Goal: Ask a question: Seek information or help from site administrators or community

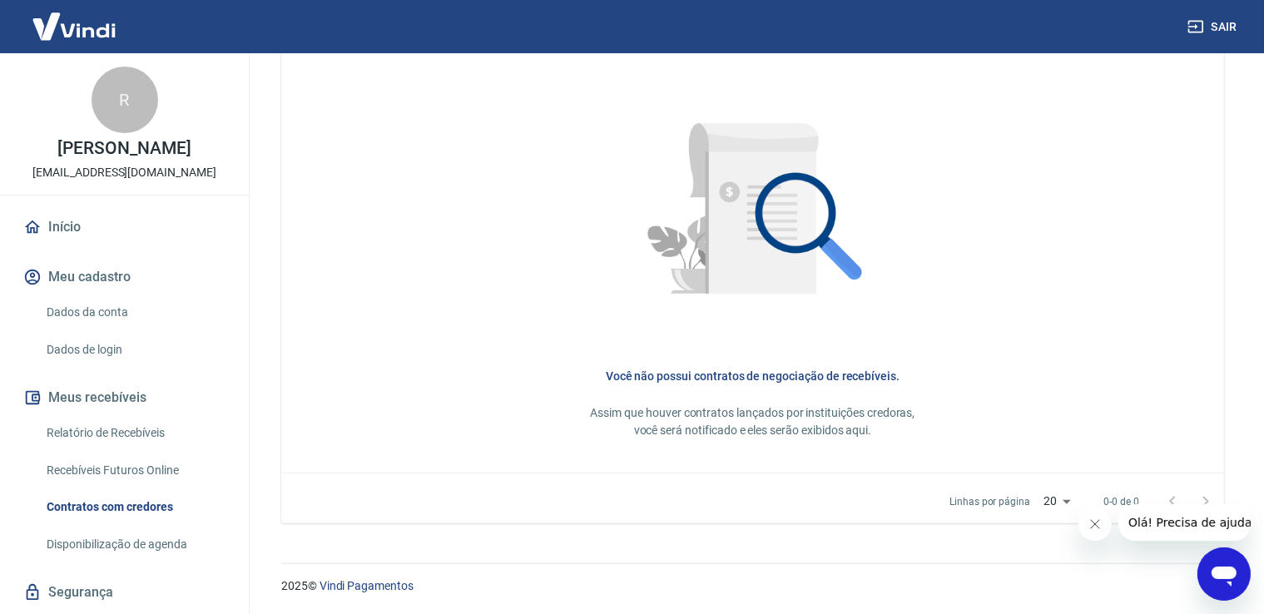
click at [87, 33] on img at bounding box center [74, 26] width 108 height 51
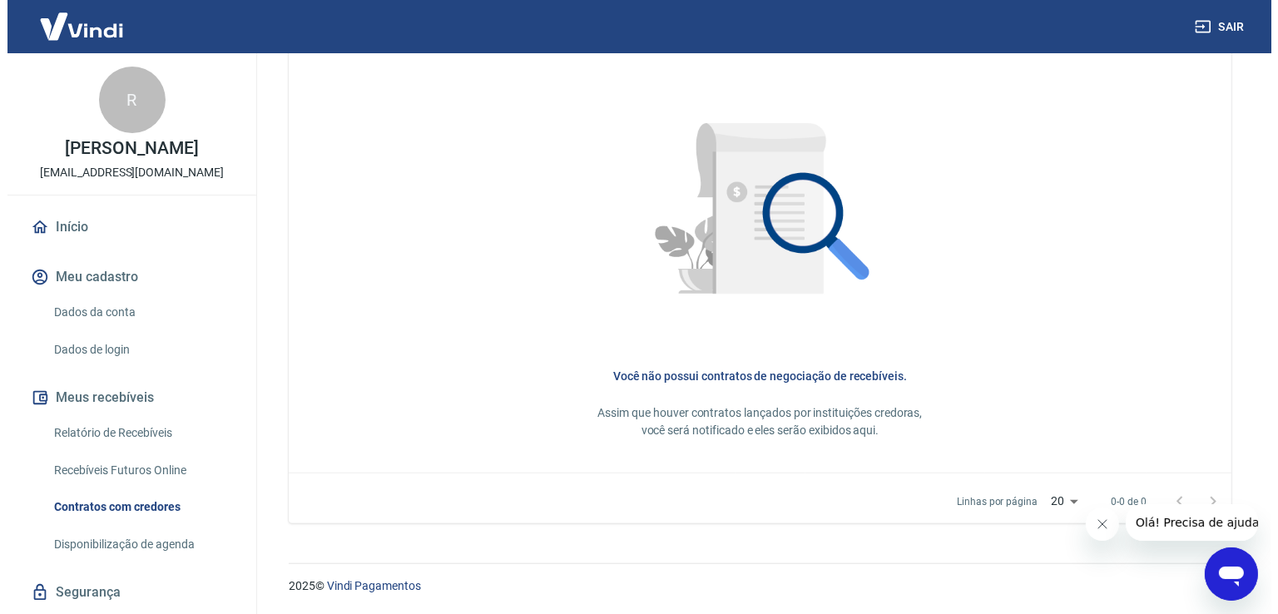
scroll to position [871, 0]
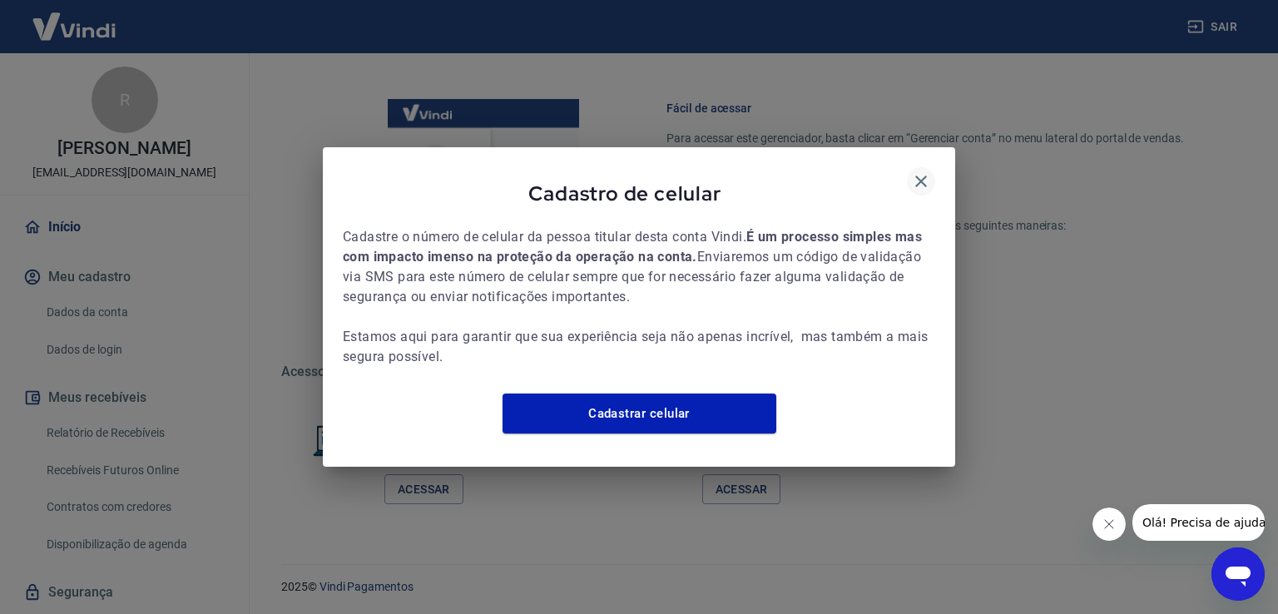
click at [926, 171] on icon "button" at bounding box center [921, 181] width 20 height 20
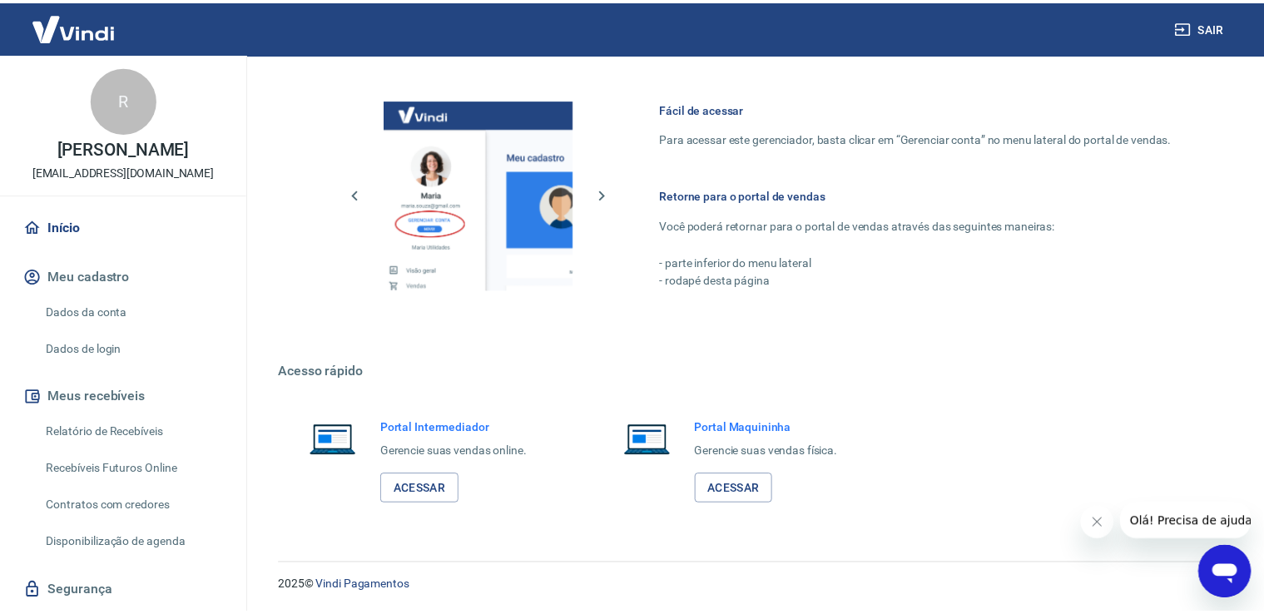
scroll to position [855, 0]
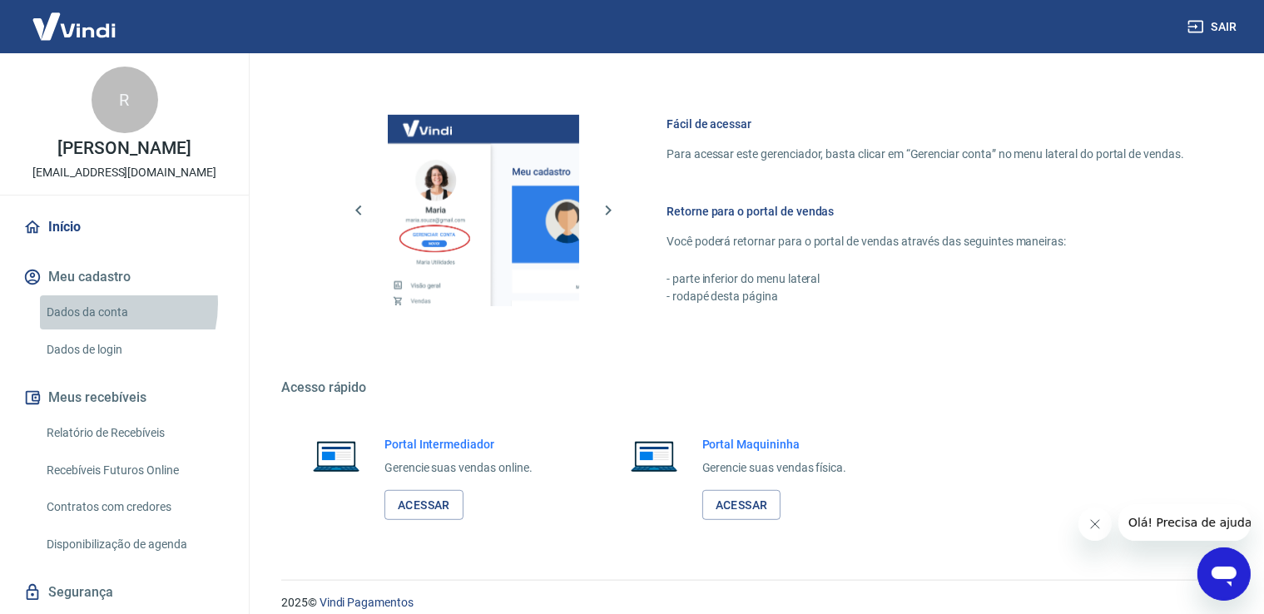
click at [93, 304] on link "Dados da conta" at bounding box center [134, 312] width 189 height 34
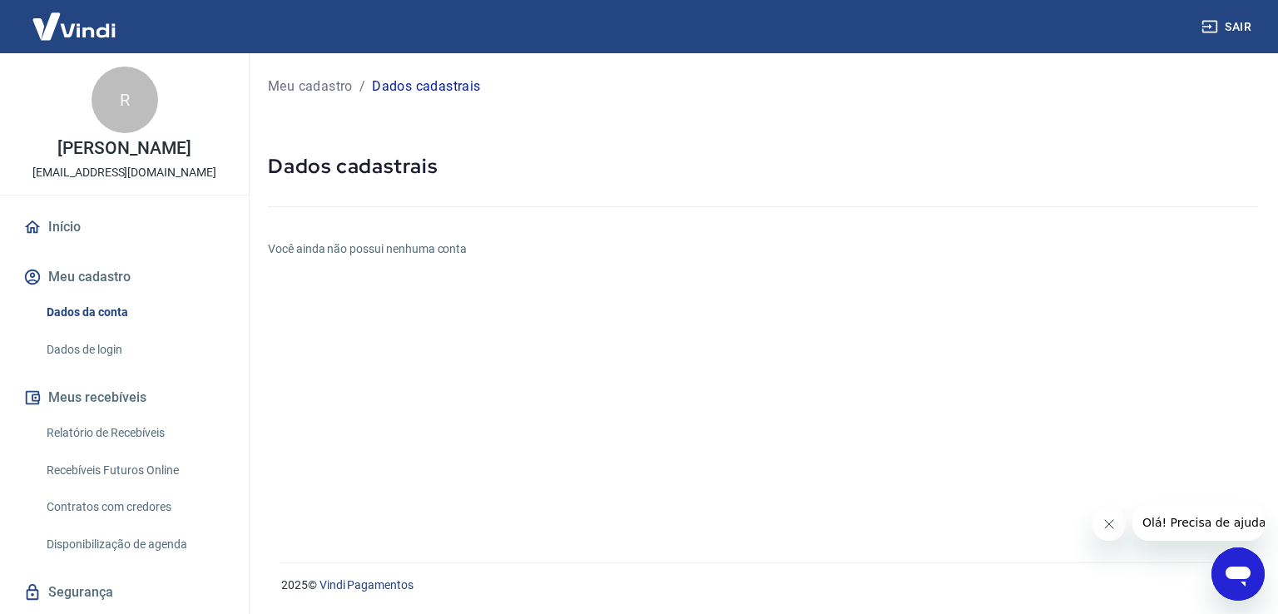
click at [1228, 575] on icon "Abrir janela de mensagens" at bounding box center [1238, 577] width 25 height 20
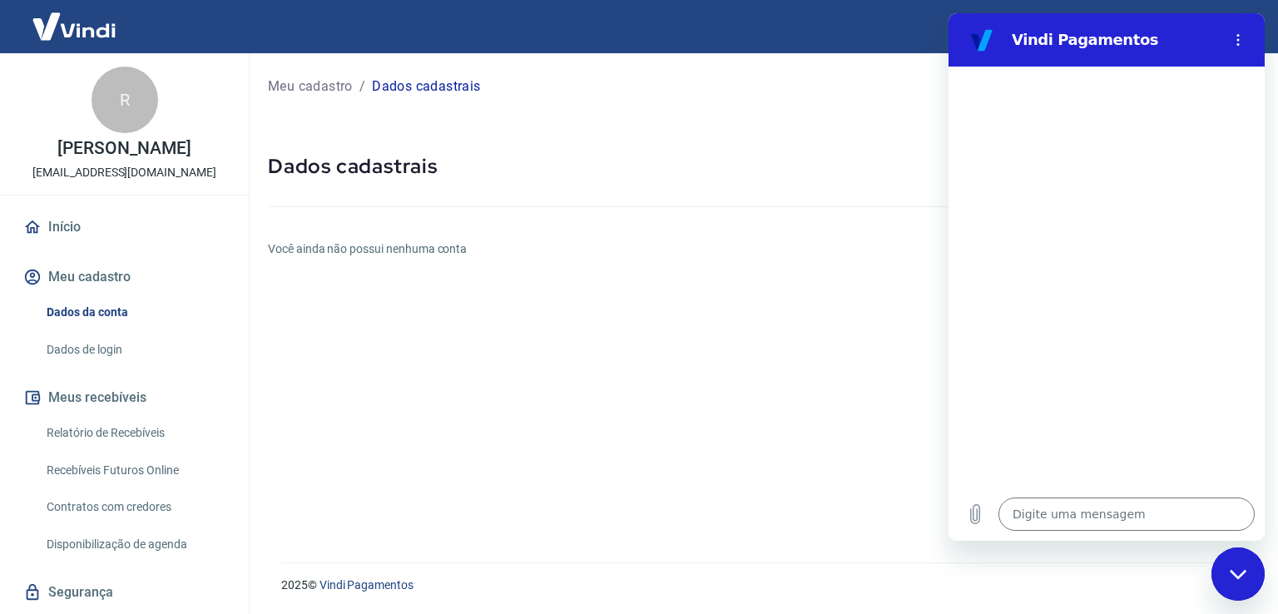
type textarea "x"
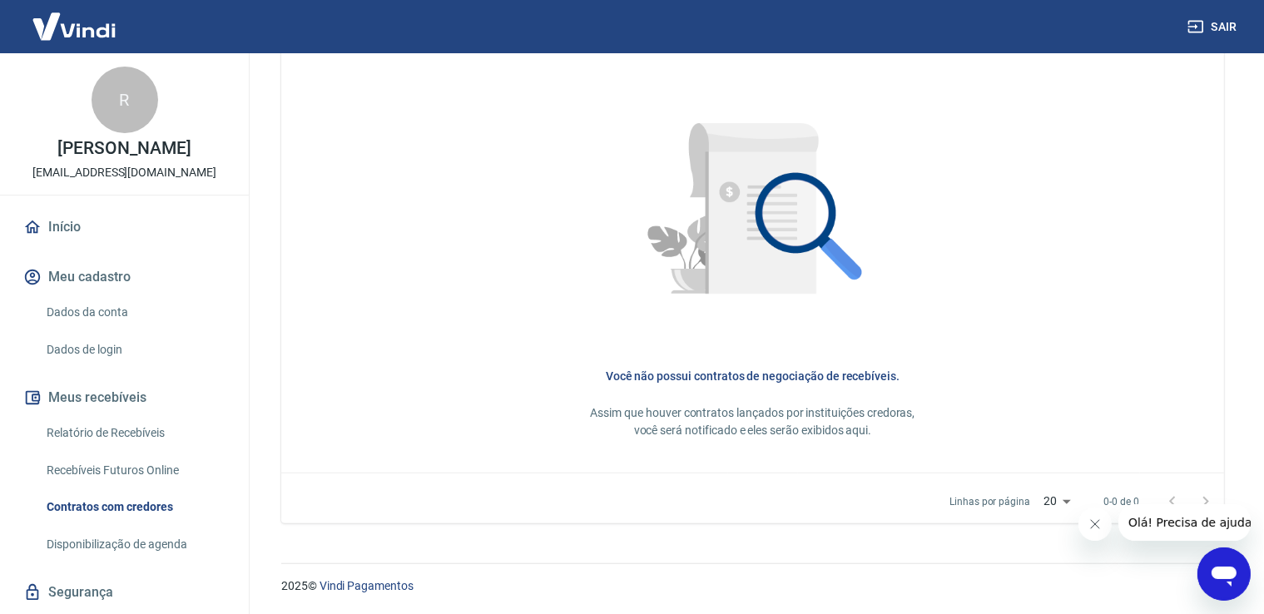
scroll to position [247, 0]
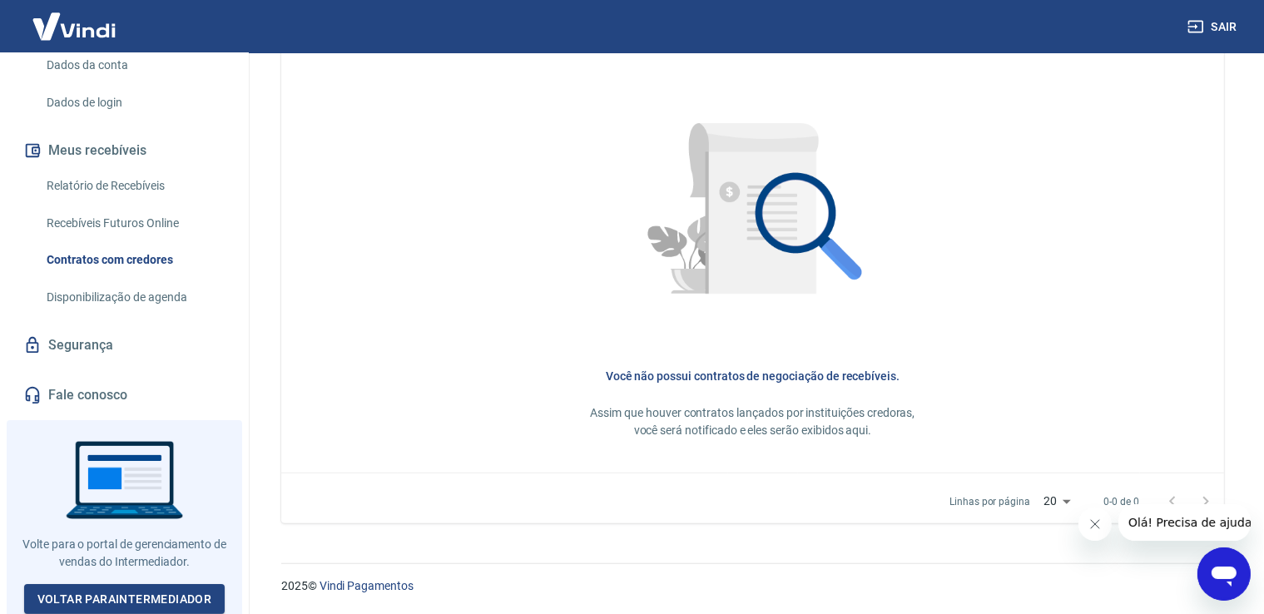
click at [81, 398] on link "Fale conosco" at bounding box center [124, 395] width 209 height 37
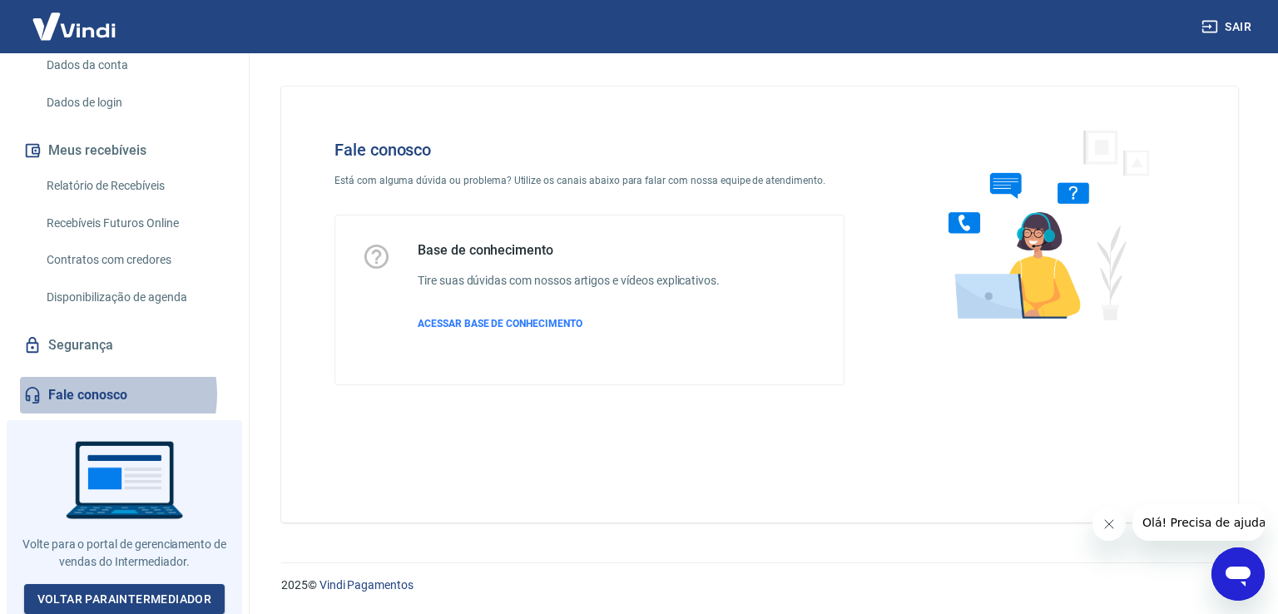
click at [90, 394] on link "Fale conosco" at bounding box center [124, 395] width 209 height 37
click at [1221, 518] on span "Olá! Precisa de ajuda?" at bounding box center [1207, 522] width 130 height 13
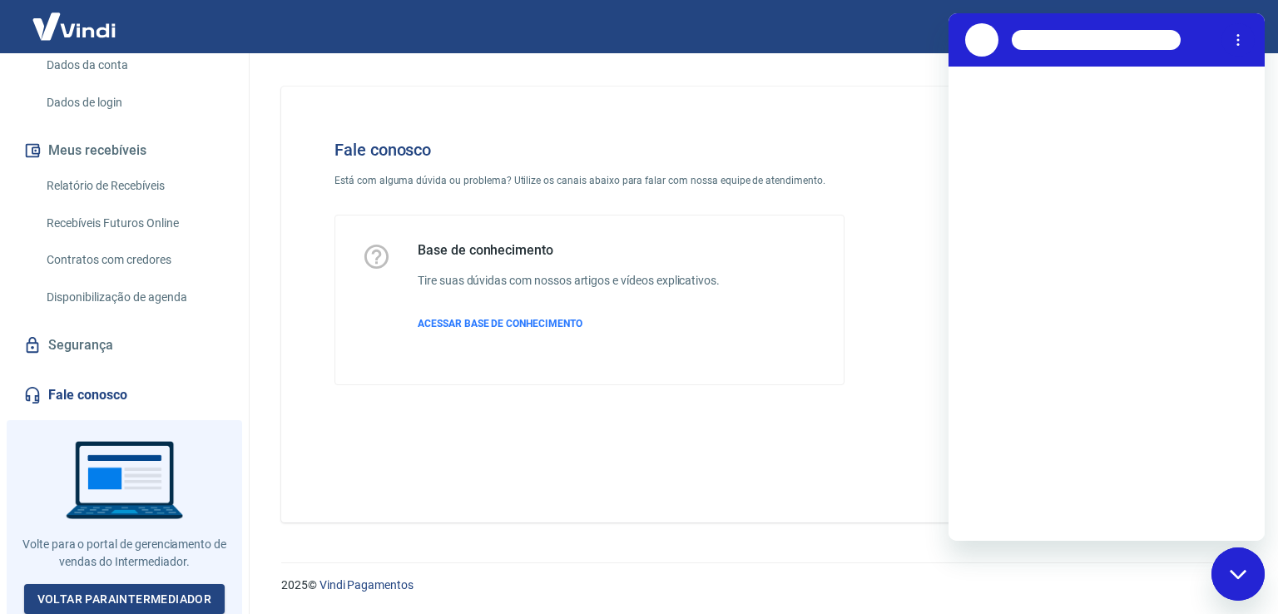
click at [1246, 568] on div "Fechar janela de mensagens" at bounding box center [1238, 574] width 50 height 50
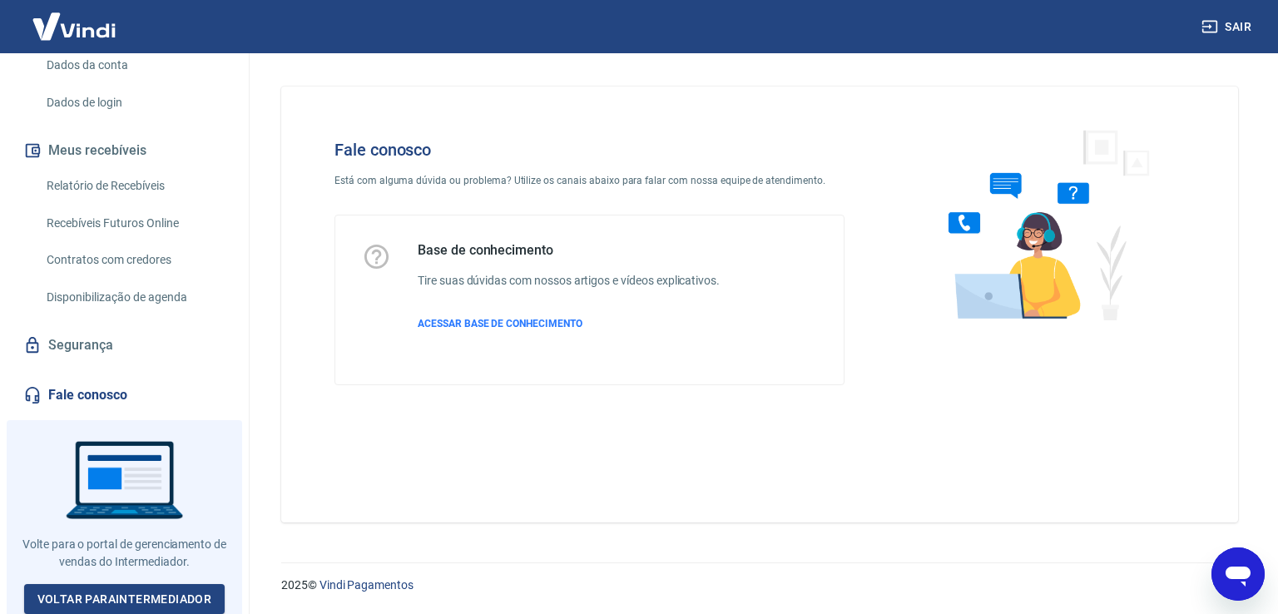
click at [1246, 568] on icon "Abrir janela de mensagens" at bounding box center [1238, 577] width 25 height 20
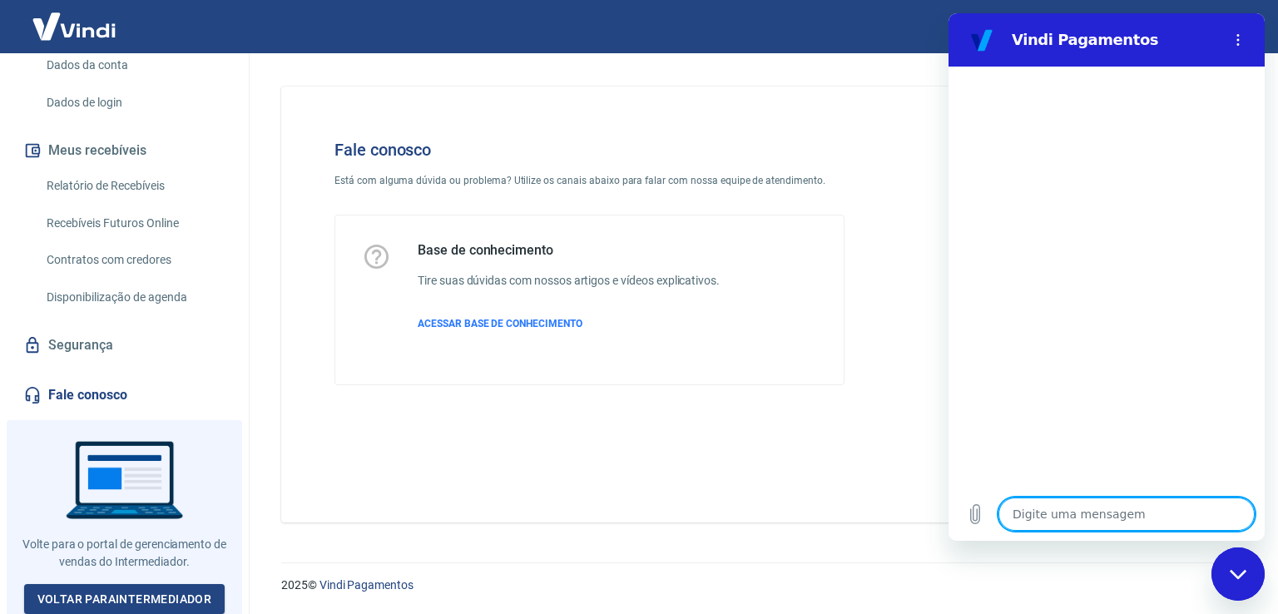
click at [1063, 510] on textarea at bounding box center [1126, 514] width 256 height 33
type textarea "O"
type textarea "x"
type textarea "Ol"
type textarea "x"
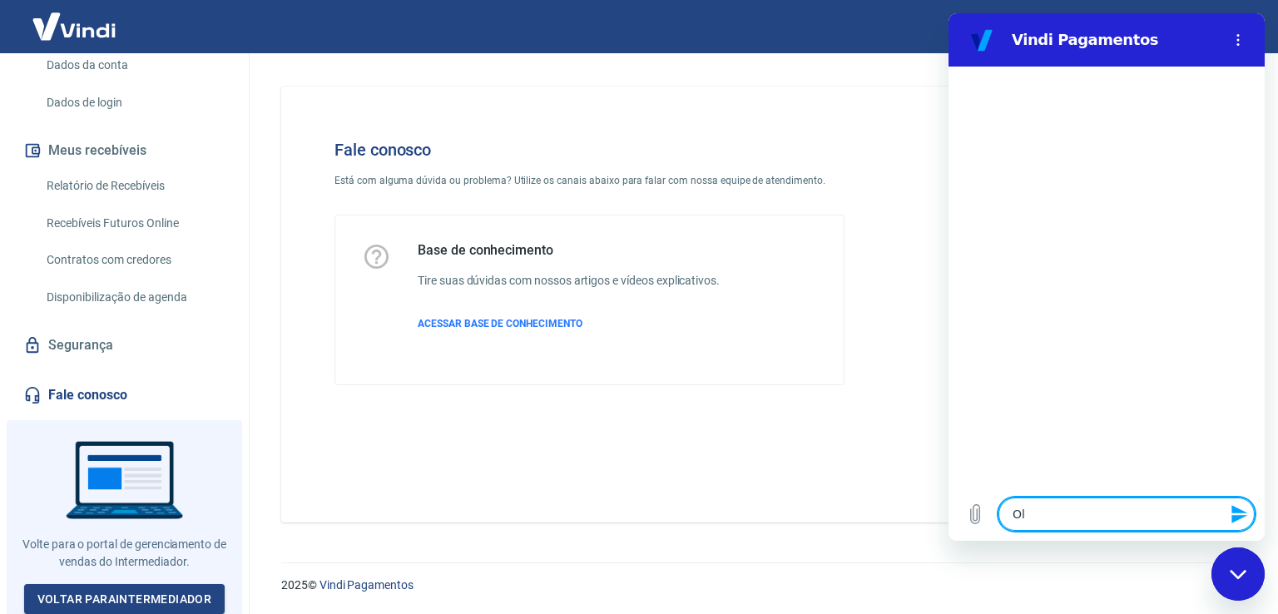
type textarea "Olá"
type textarea "x"
type textarea "Olá,"
type textarea "x"
type textarea "Olá,"
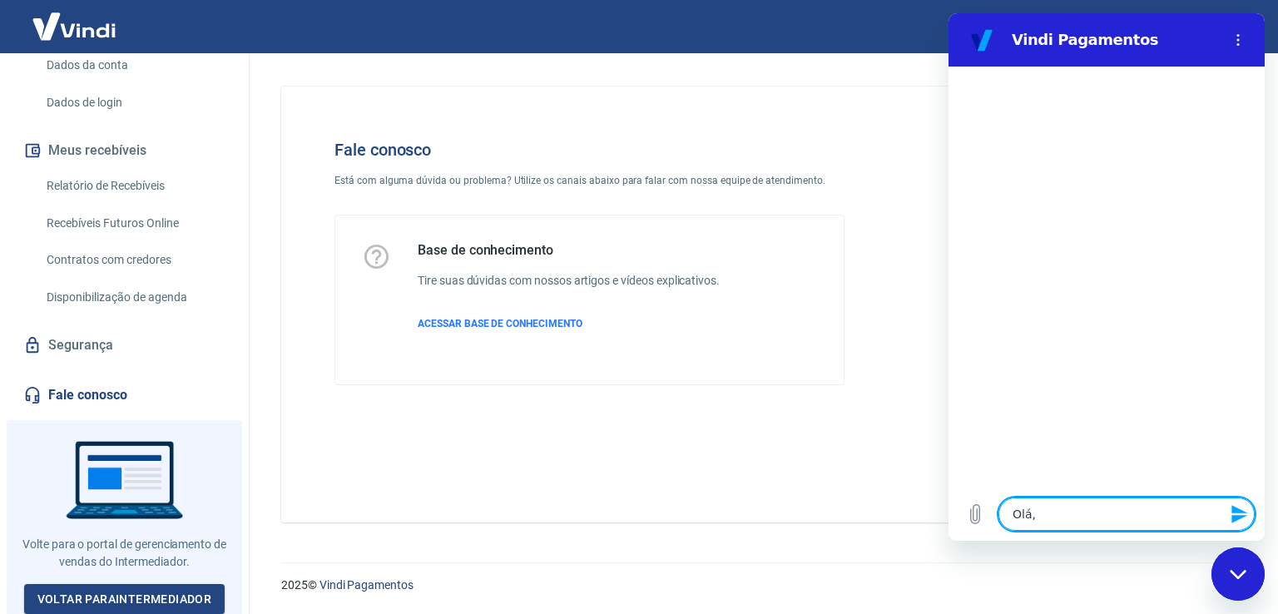
type textarea "x"
type textarea "Olá, b"
type textarea "x"
type textarea "Olá, bo"
type textarea "x"
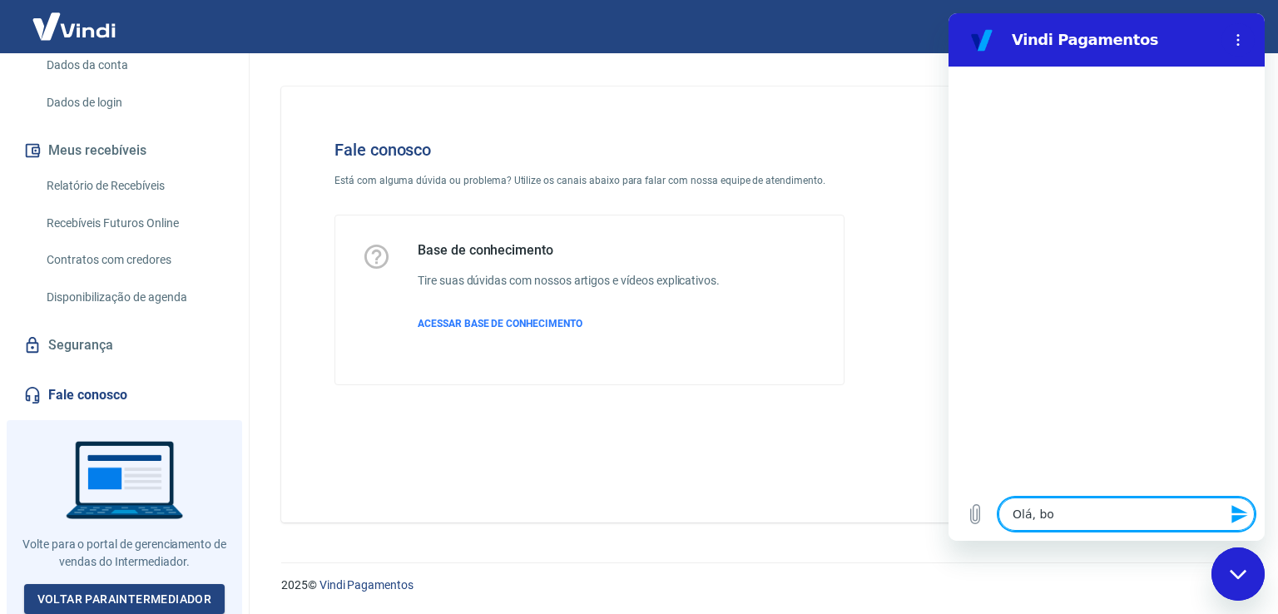
type textarea "Olá, boa"
type textarea "x"
type textarea "Olá, boa"
type textarea "x"
type textarea "Olá, boa t"
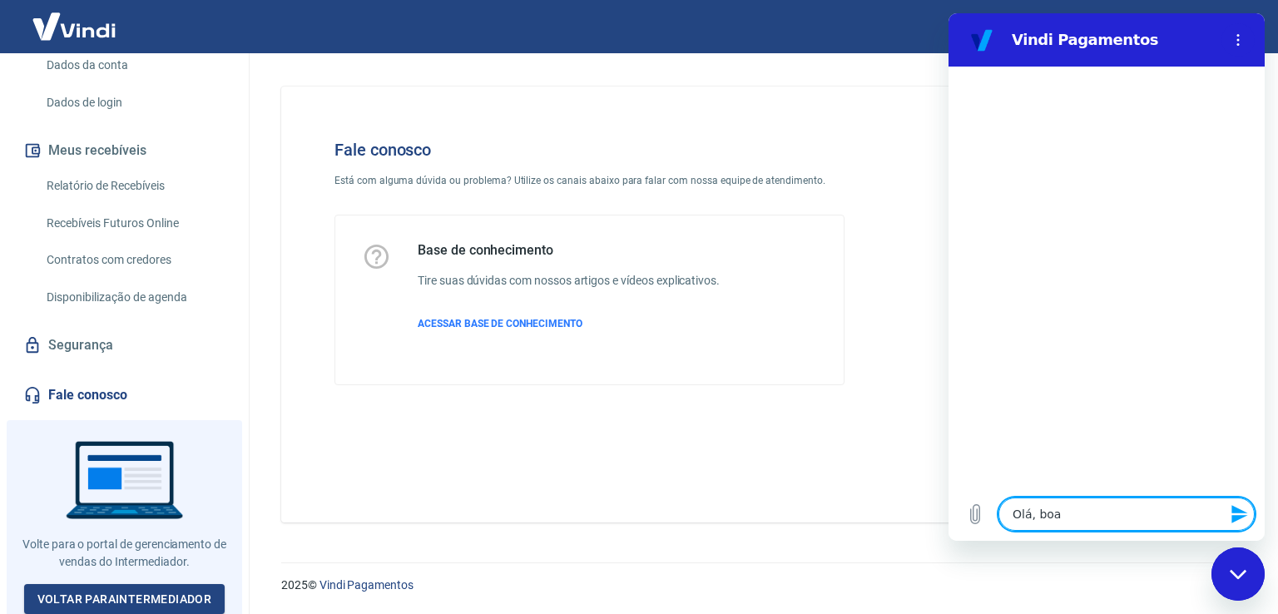
type textarea "x"
type textarea "Olá, boa ta"
type textarea "x"
type textarea "Olá, boa tar"
type textarea "x"
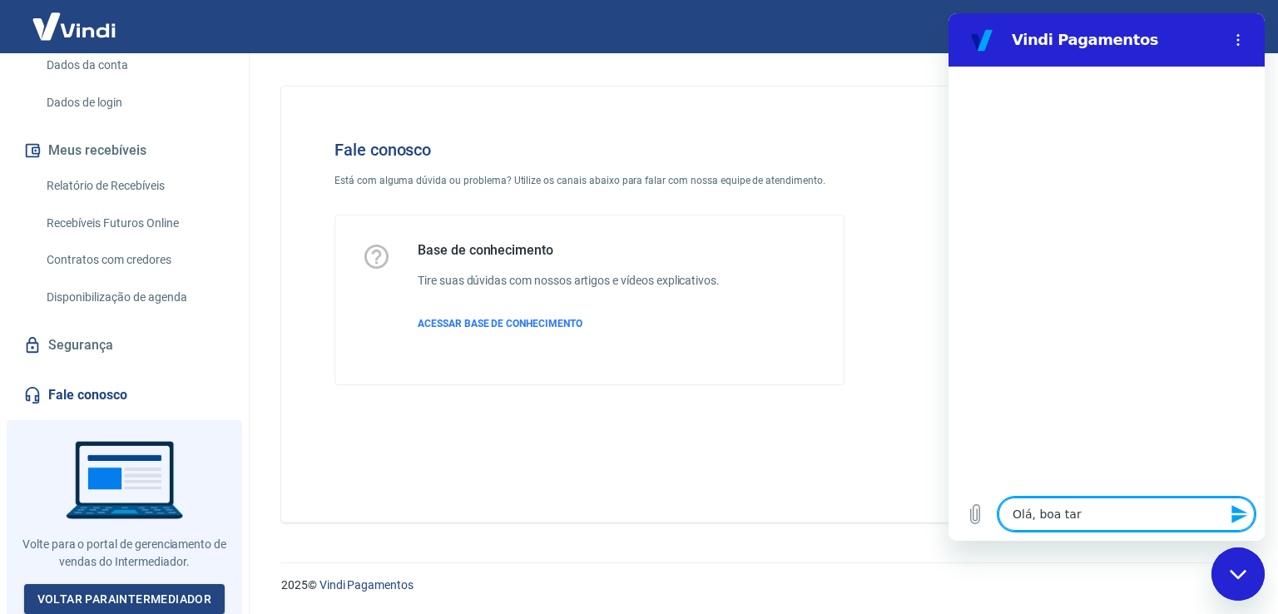
type textarea "Olá, boa tard"
type textarea "x"
type textarea "Olá, boa tarde"
type textarea "x"
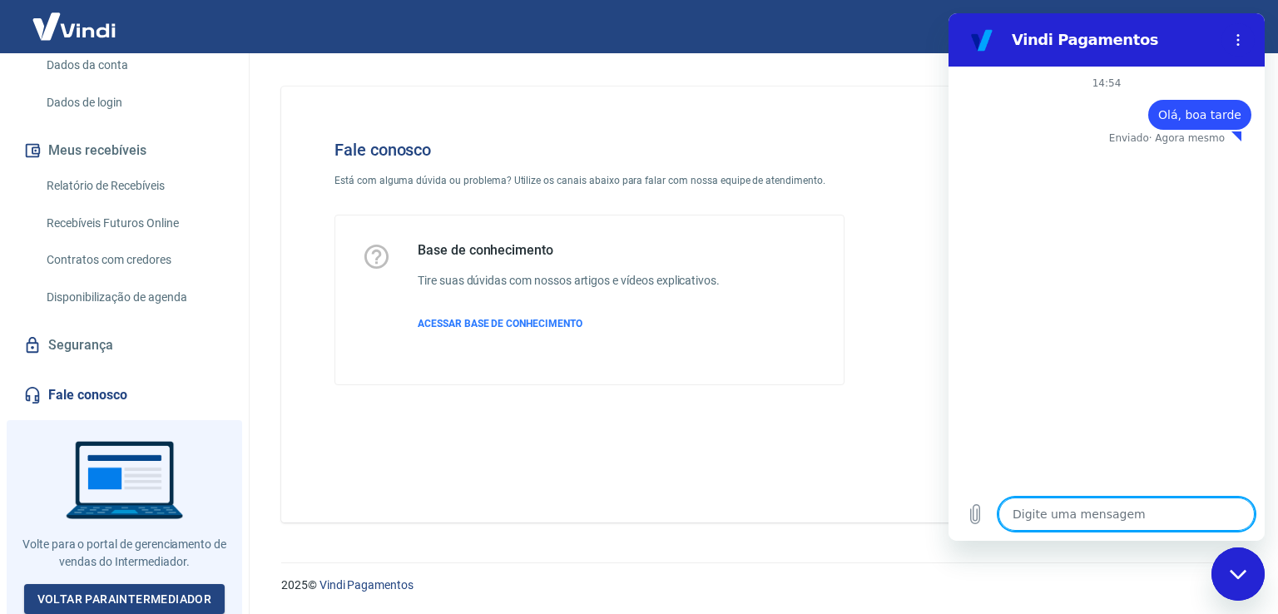
type textarea "P"
type textarea "x"
type textarea "Pr"
type textarea "x"
type textarea "Pre"
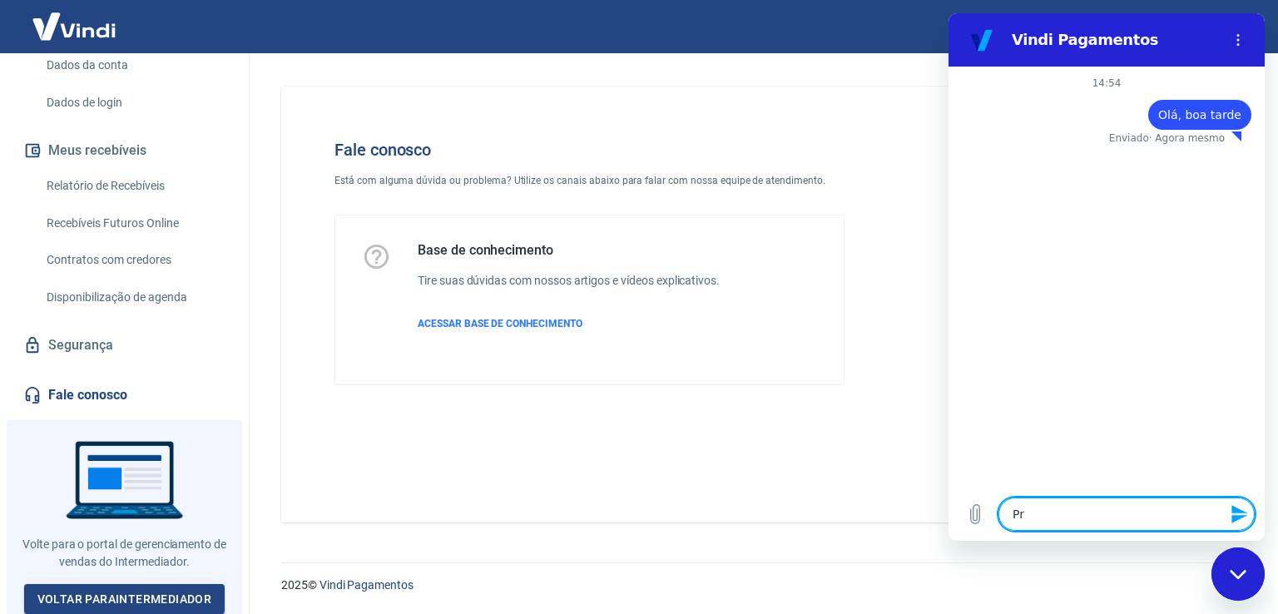
type textarea "x"
type textarea "Prec"
type textarea "x"
type textarea "Preci"
type textarea "x"
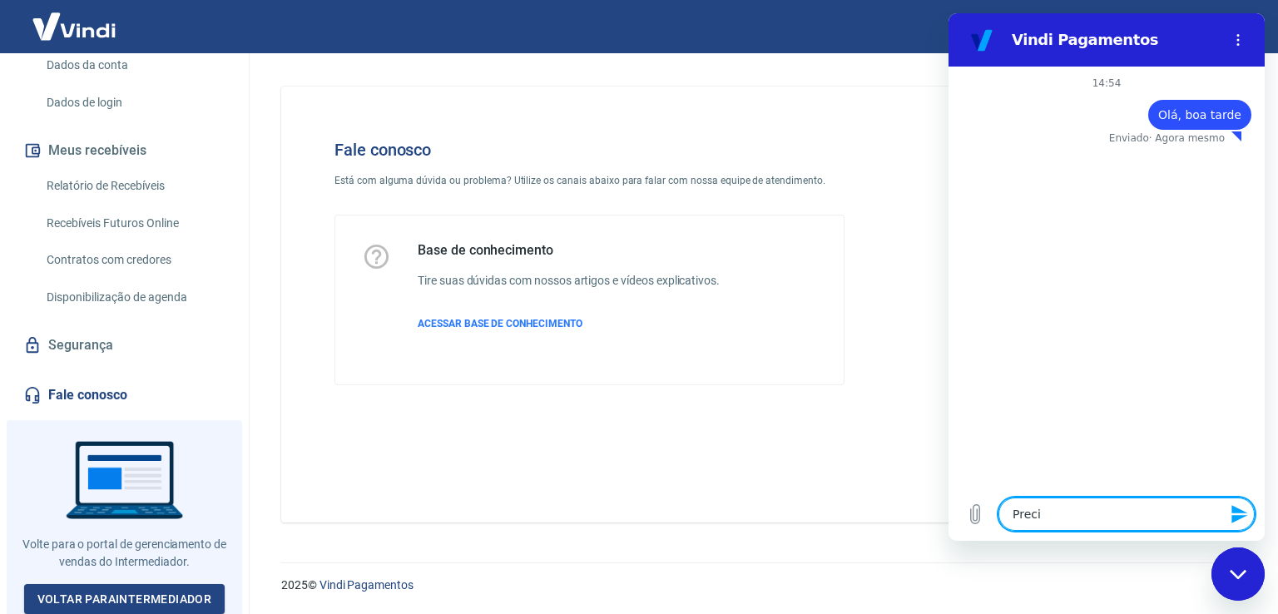
type textarea "Precis"
type textarea "x"
type textarea "Preciso"
type textarea "x"
type textarea "Preciso"
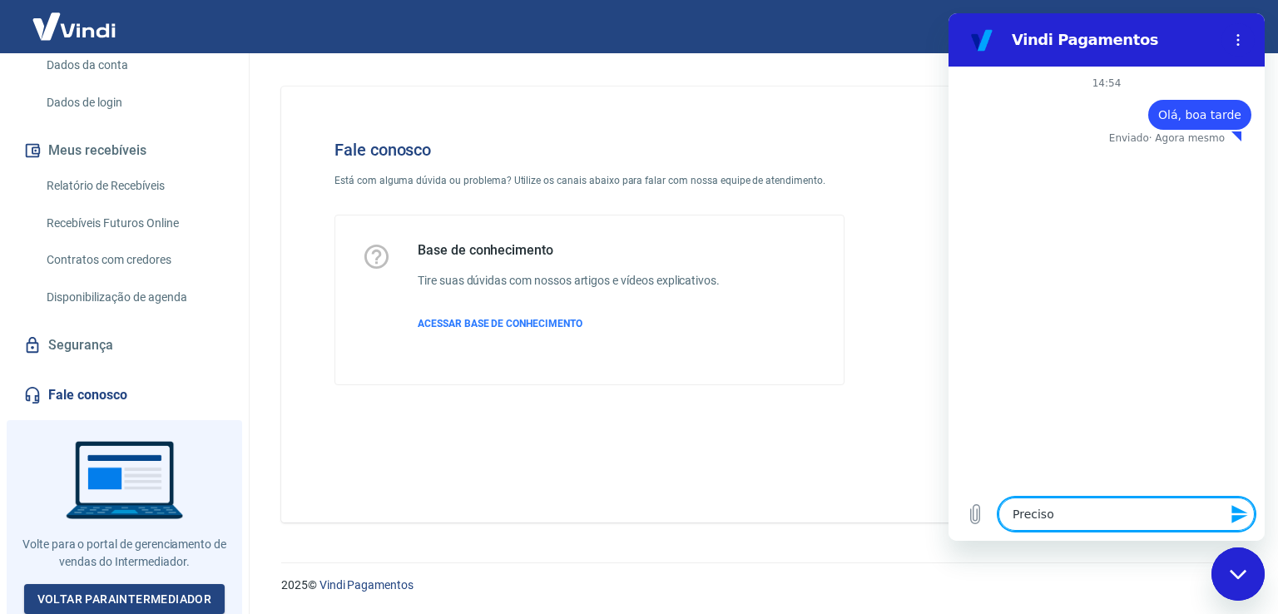
type textarea "x"
type textarea "Preciso d"
type textarea "x"
type textarea "Preciso da"
type textarea "x"
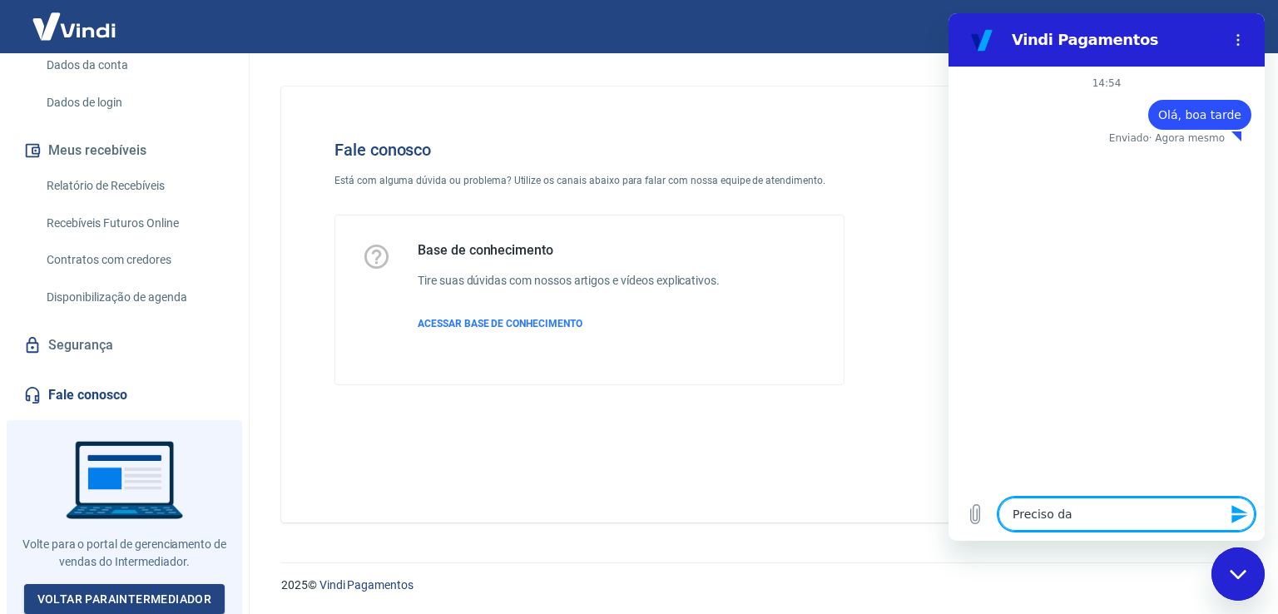
type textarea "Preciso das"
type textarea "x"
type textarea "Preciso das"
type textarea "x"
type textarea "Preciso das t"
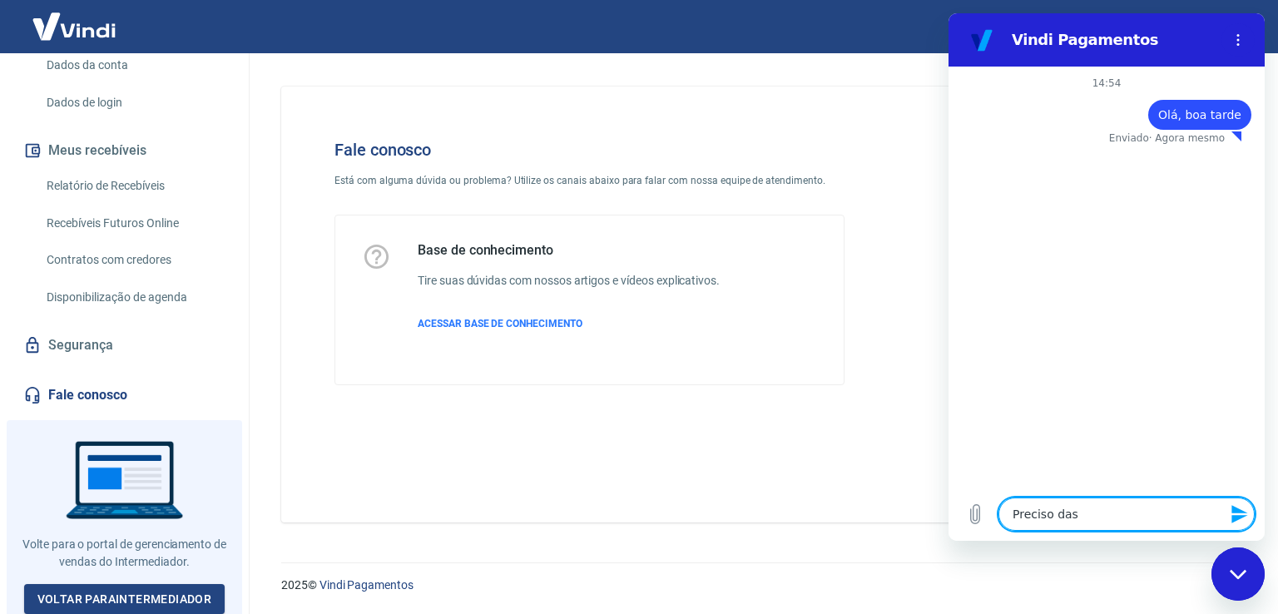
type textarea "x"
type textarea "Preciso das tq"
type textarea "x"
type textarea "Preciso das tqx"
type textarea "x"
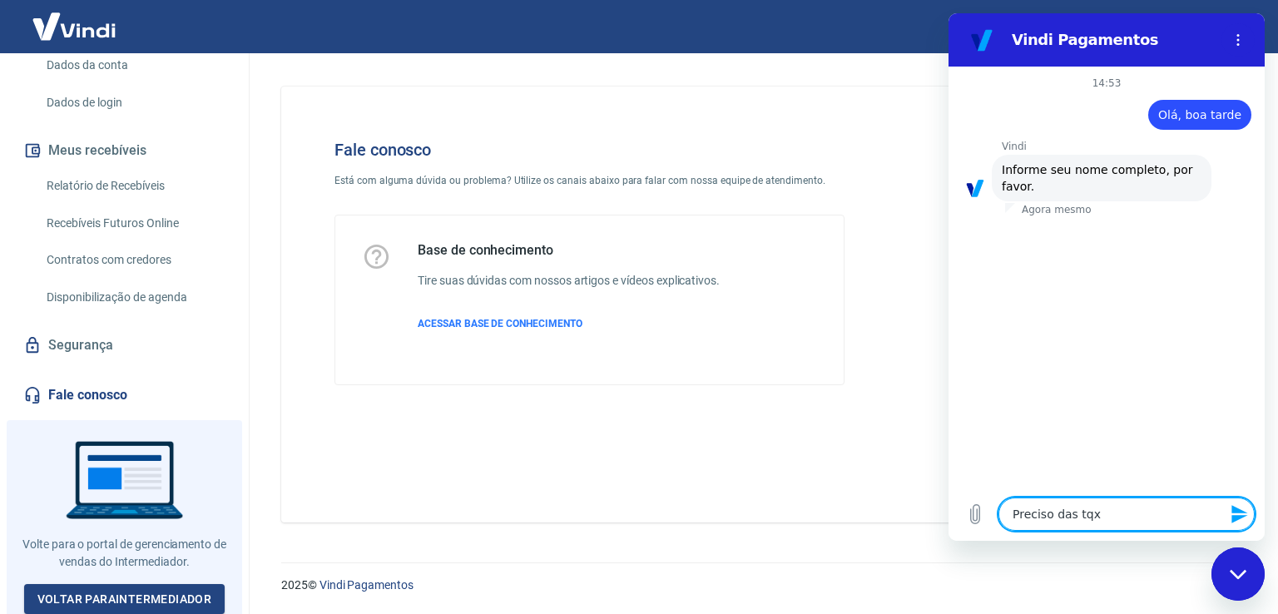
type textarea "Preciso das tq"
type textarea "x"
type textarea "Preciso das t"
type textarea "x"
type textarea "Preciso das ta"
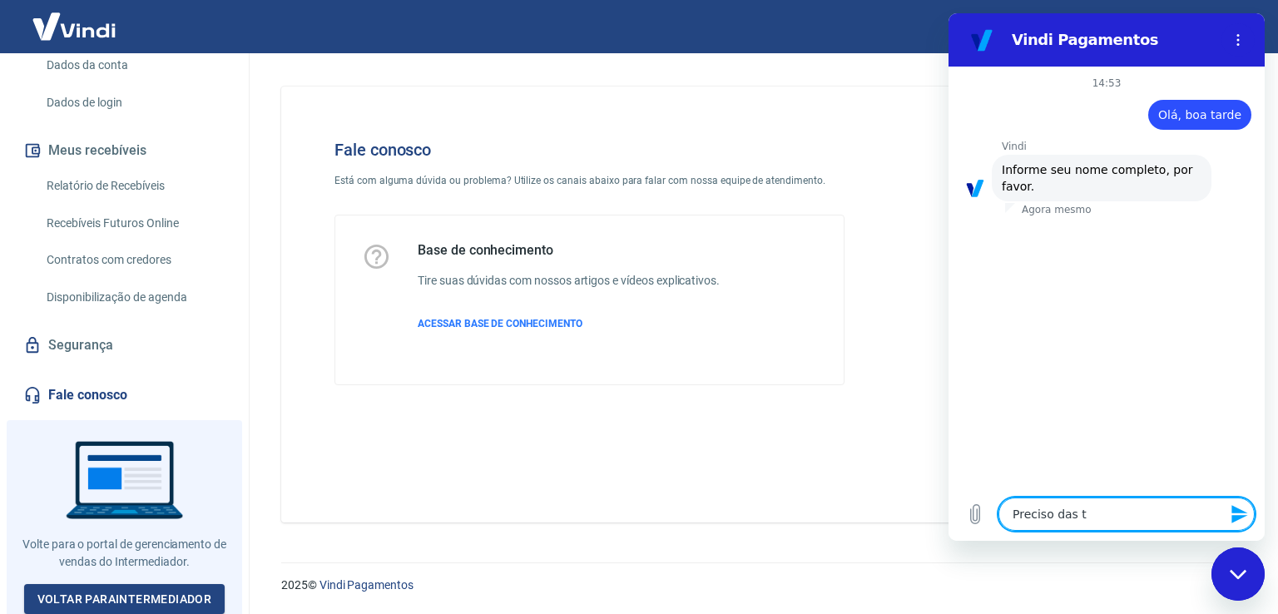
type textarea "x"
type textarea "Preciso das tax"
type textarea "x"
type textarea "Preciso das taxa"
type textarea "x"
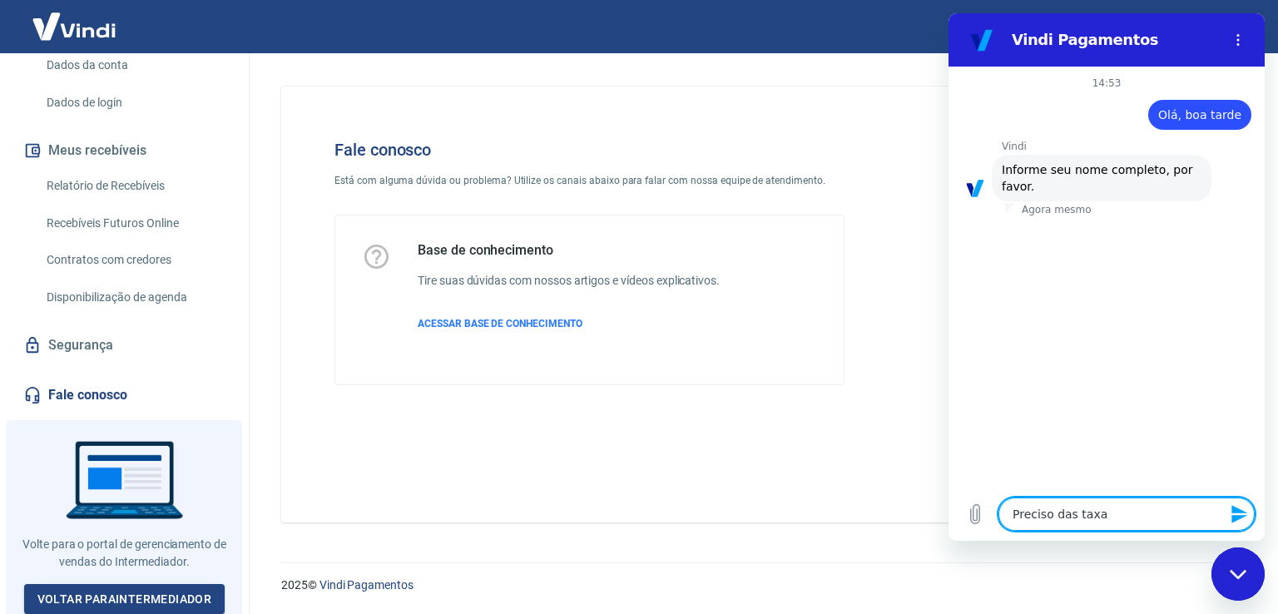
type textarea "Preciso das taxas"
type textarea "x"
type textarea "Preciso das taxas"
type textarea "x"
type textarea "Preciso das taxas p"
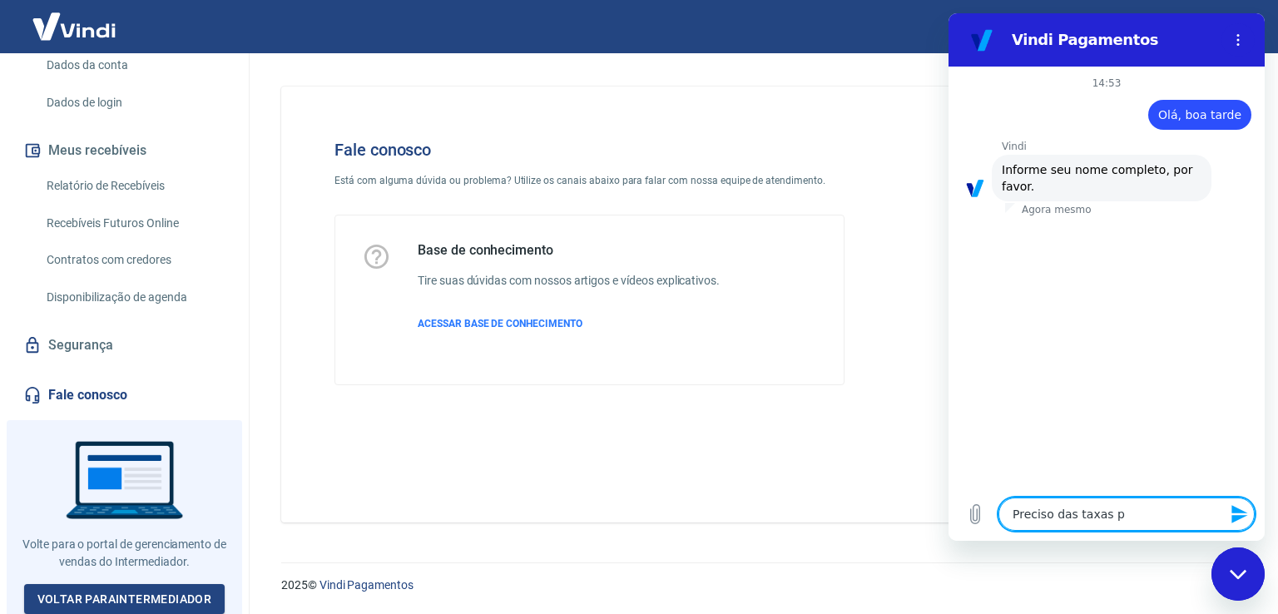
type textarea "x"
type textarea "Preciso das taxas pa"
type textarea "x"
type textarea "Preciso das taxas paa"
type textarea "x"
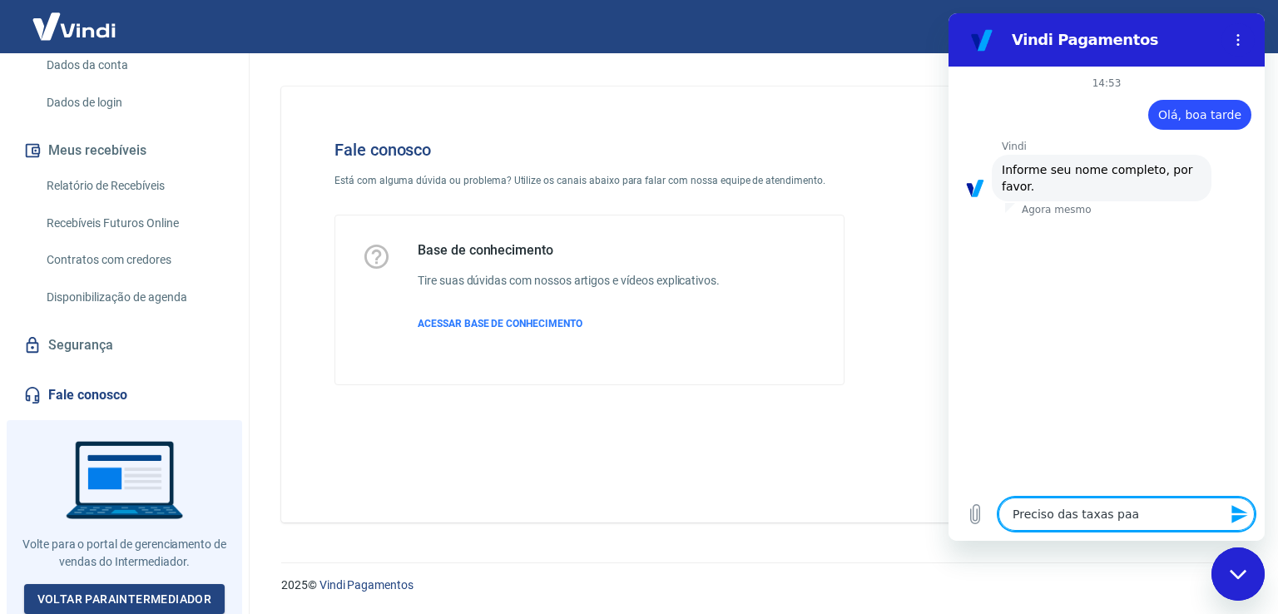
type textarea "Preciso das taxas pa"
type textarea "x"
type textarea "Preciso das taxas par"
type textarea "x"
type textarea "Preciso das taxas para"
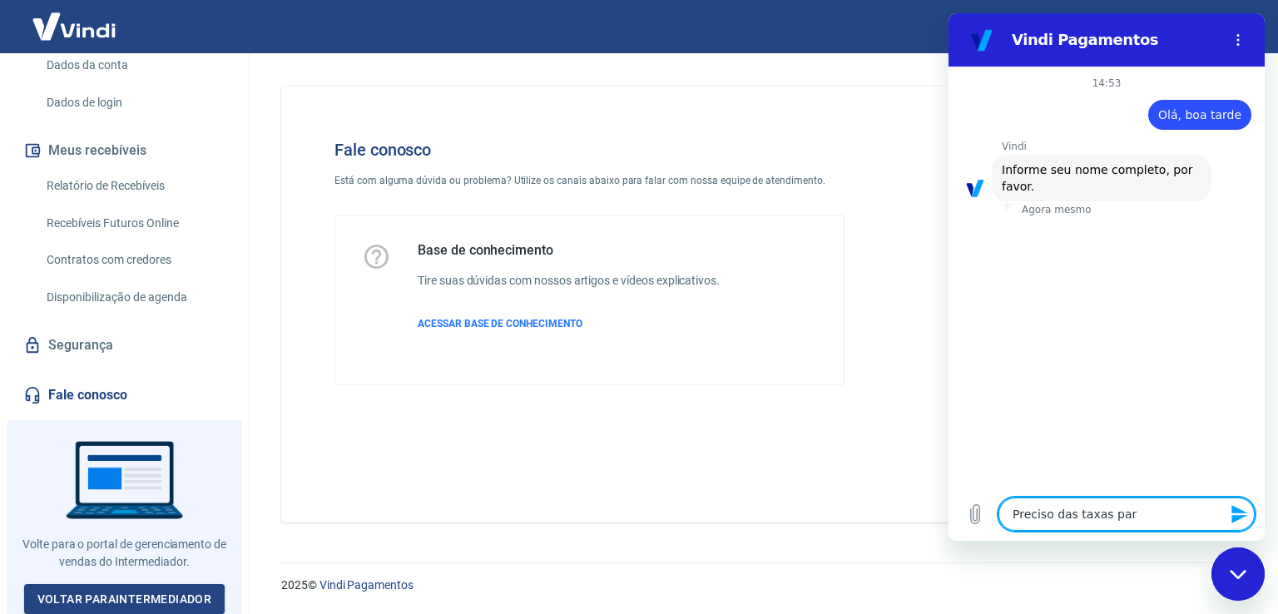
type textarea "x"
type textarea "Preciso das taxas para"
type textarea "x"
type textarea "Preciso das taxas para n"
type textarea "x"
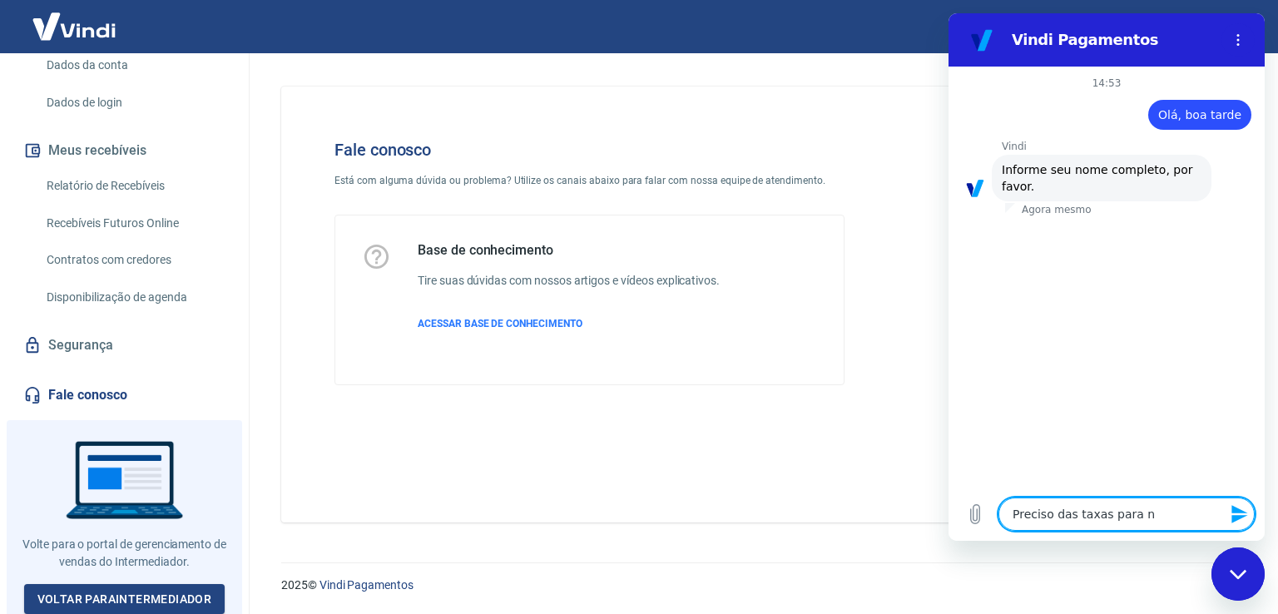
type textarea "Preciso das taxas para no"
type textarea "x"
type textarea "Preciso das taxas para nos"
type textarea "x"
type textarea "Preciso das taxas para [PERSON_NAME]"
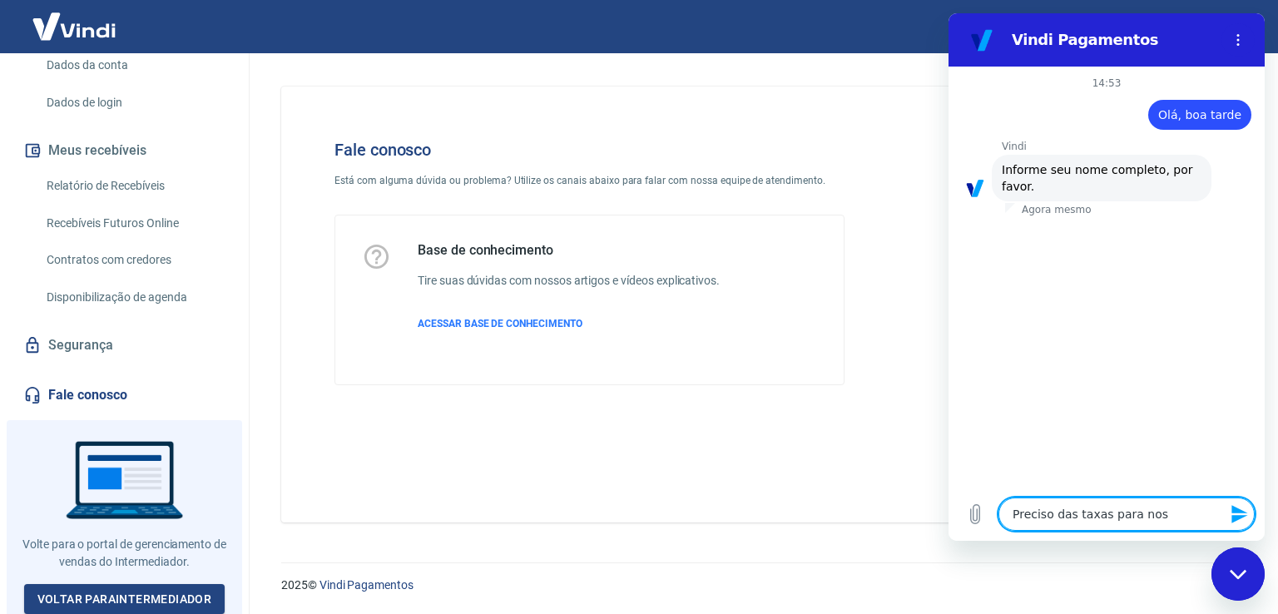
type textarea "x"
type textarea "Preciso das taxas para nosso"
type textarea "x"
type textarea "Preciso das taxas para nosso"
type textarea "x"
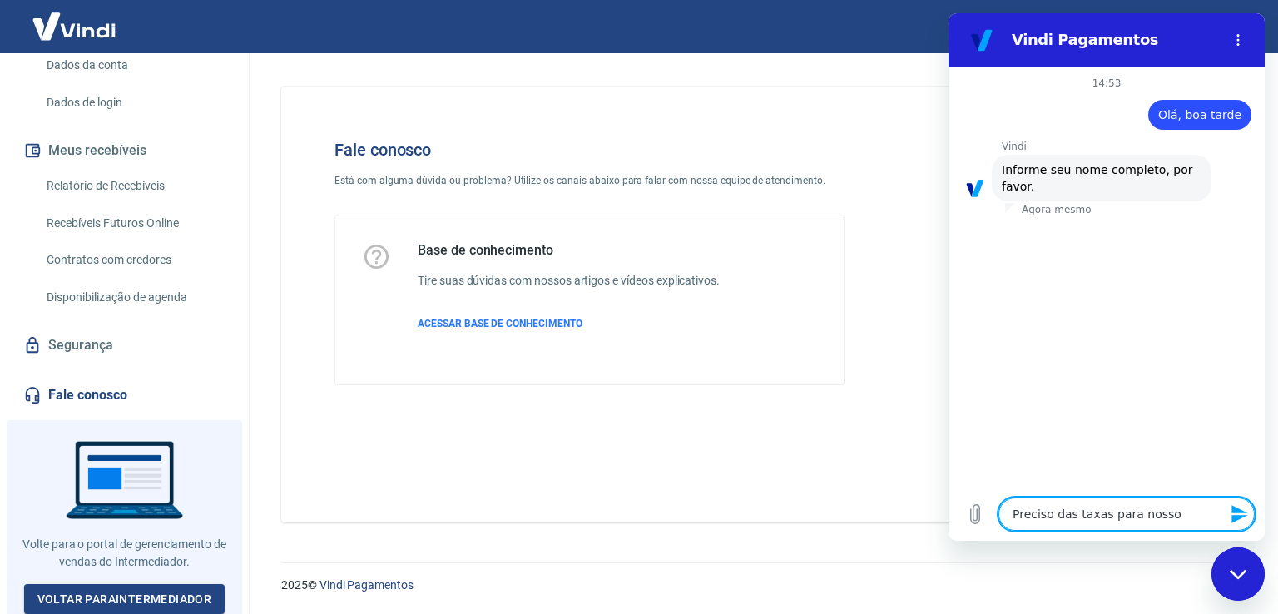
type textarea "Preciso das taxas para nosso p"
type textarea "x"
type textarea "Preciso das taxas para nosso pl"
type textarea "x"
type textarea "Preciso das taxas para nosso pla"
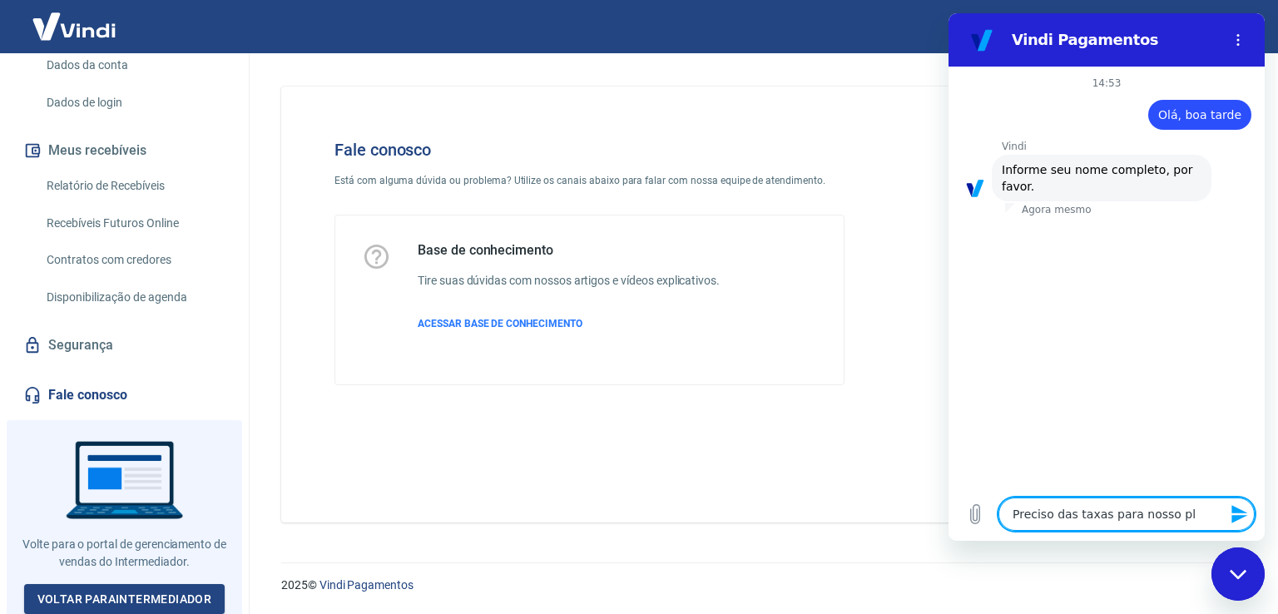
type textarea "x"
type textarea "Preciso das taxas para nosso plan"
type textarea "x"
type textarea "Preciso das taxas para nosso plano"
type textarea "x"
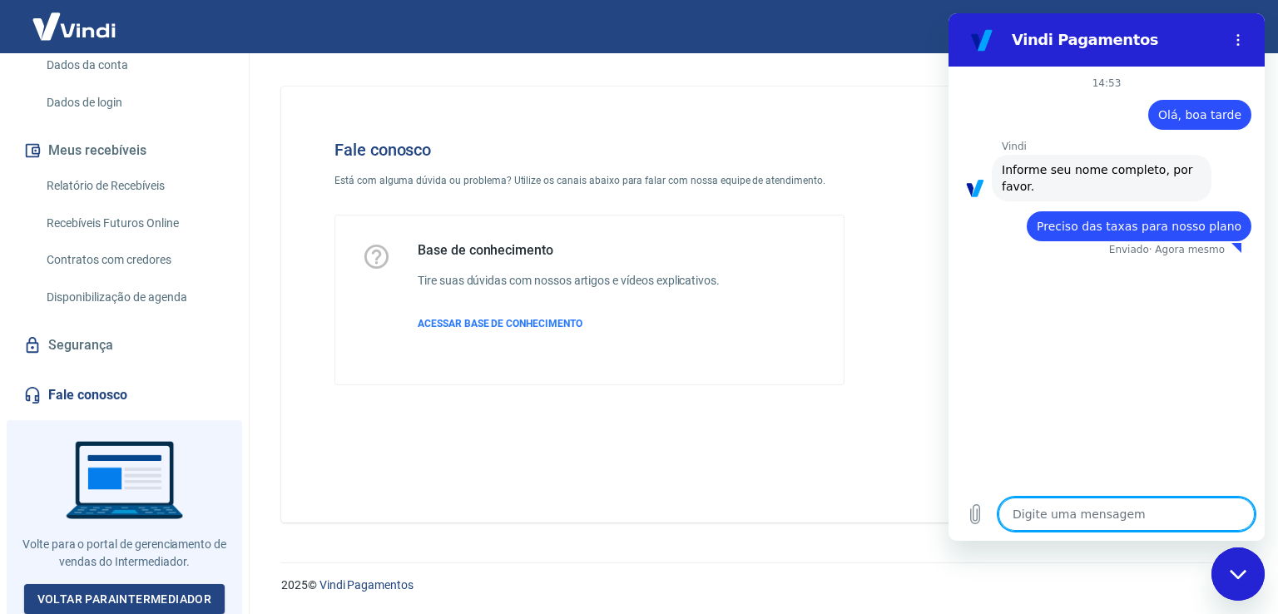
type textarea "x"
type textarea "C"
type textarea "x"
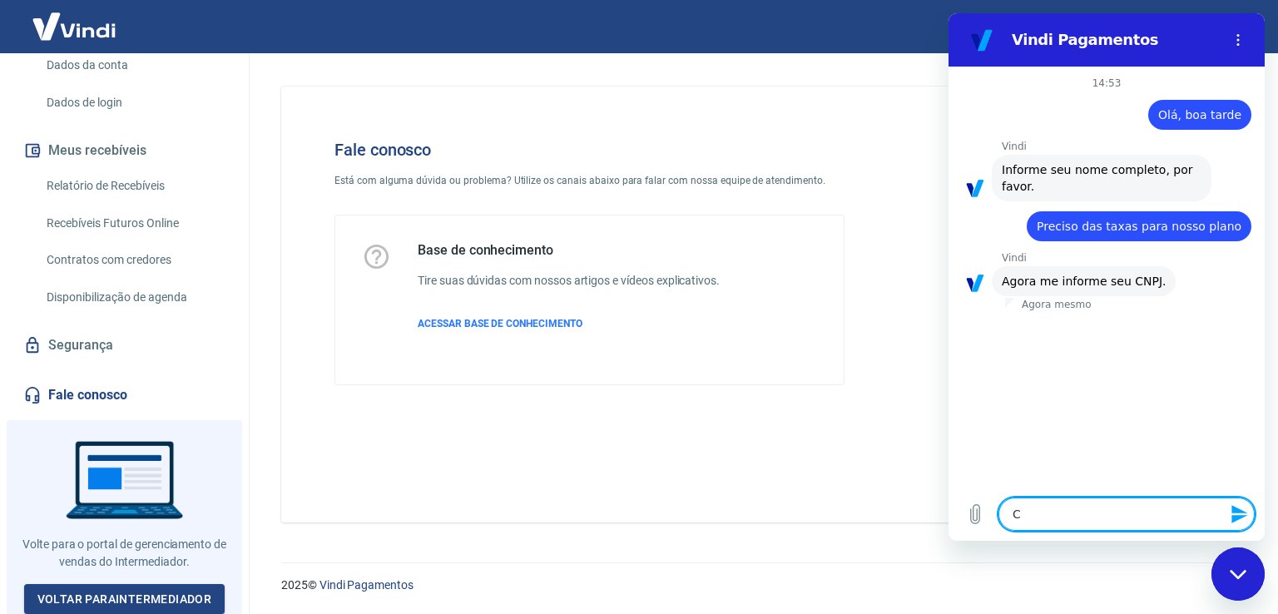
type textarea "Ci"
type textarea "x"
type textarea "Cin"
type textarea "x"
type textarea "Cint"
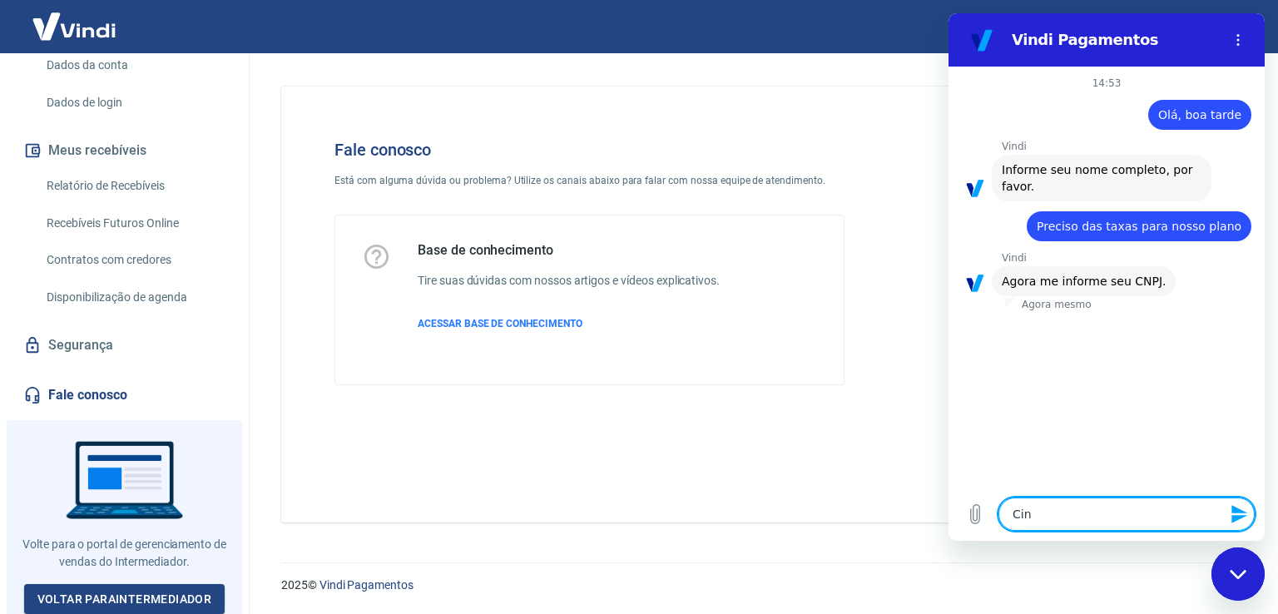
type textarea "x"
type textarea "[PERSON_NAME]"
type textarea "x"
type textarea "Cintia"
type textarea "x"
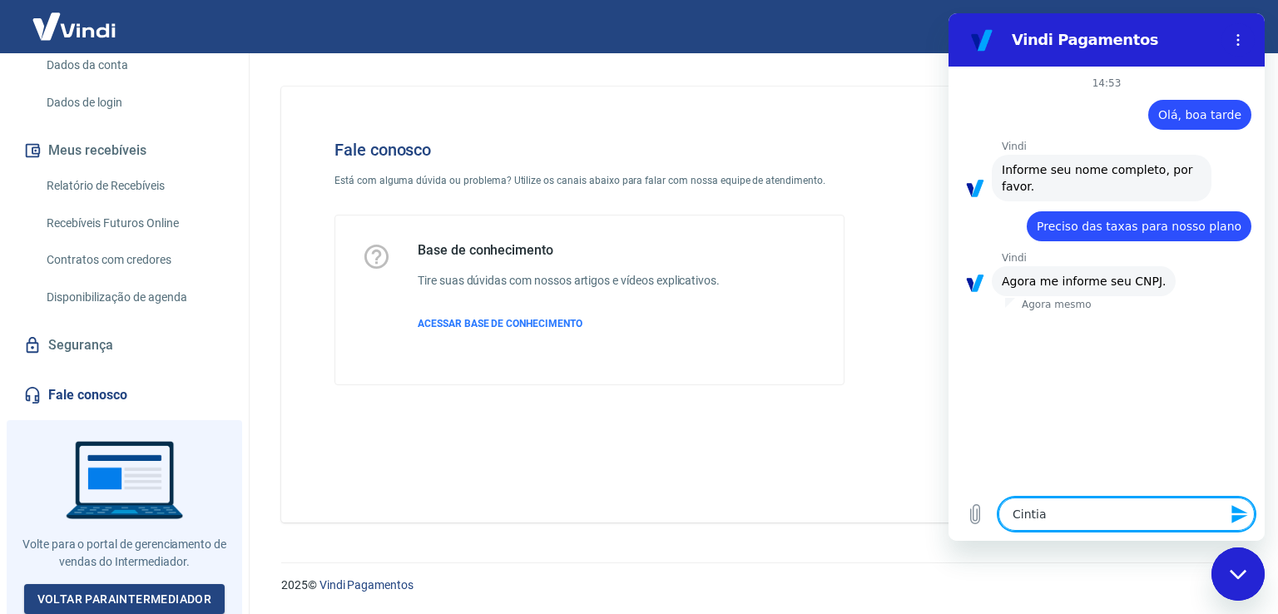
type textarea "Cintia"
type textarea "x"
type textarea "Cintia A"
type textarea "x"
type textarea "Cintia An"
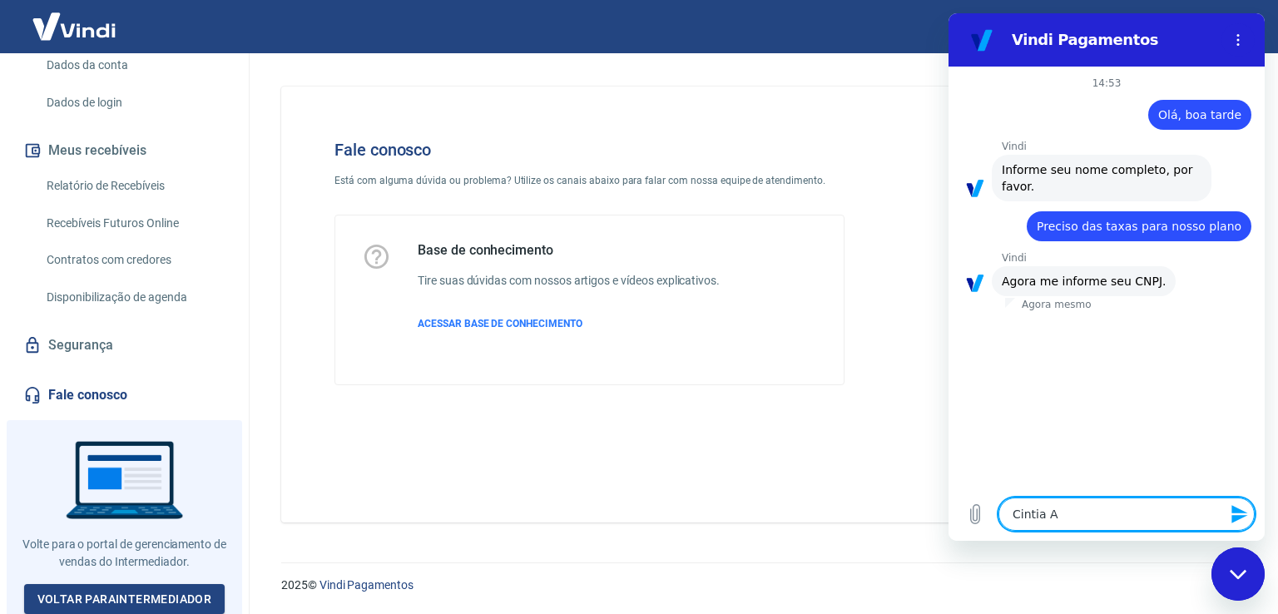
type textarea "x"
type textarea "Cintia And"
type textarea "x"
type textarea "Cintia Andr"
type textarea "x"
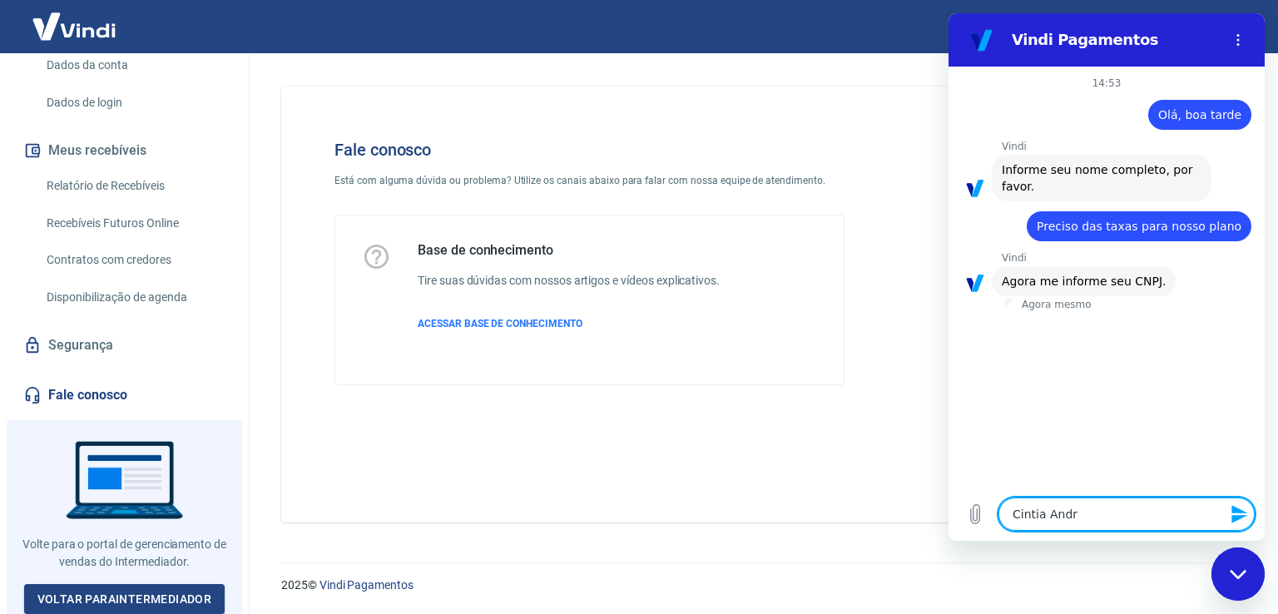
type textarea "[PERSON_NAME]"
type textarea "x"
type textarea "[PERSON_NAME]"
type textarea "x"
type textarea "[PERSON_NAME]"
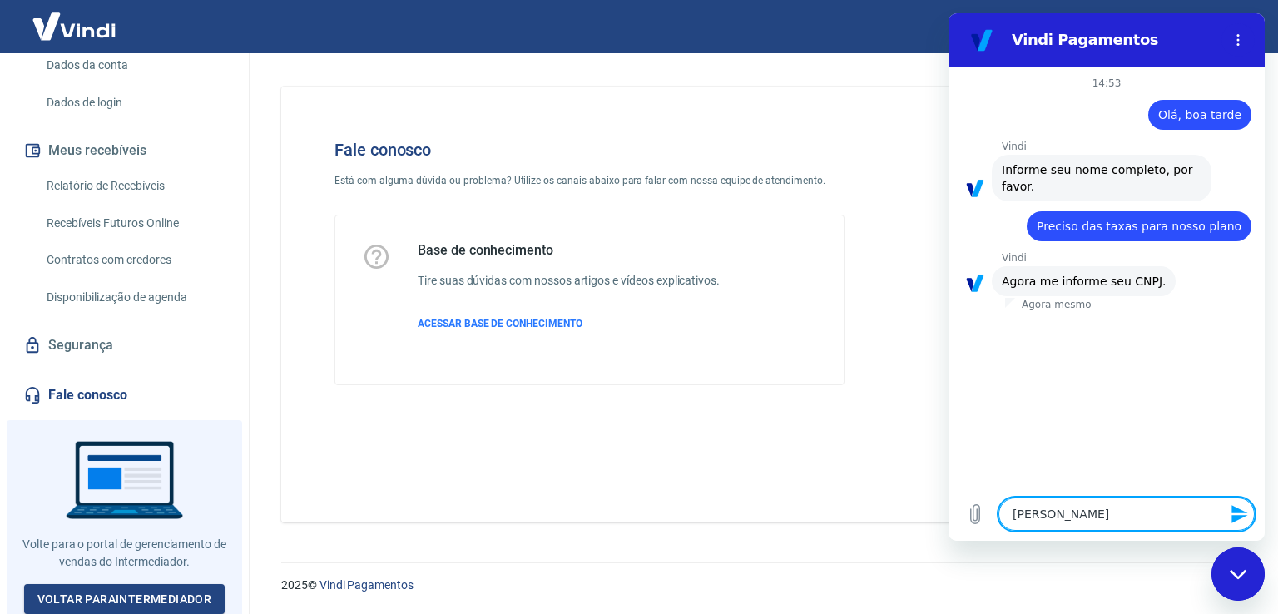
type textarea "x"
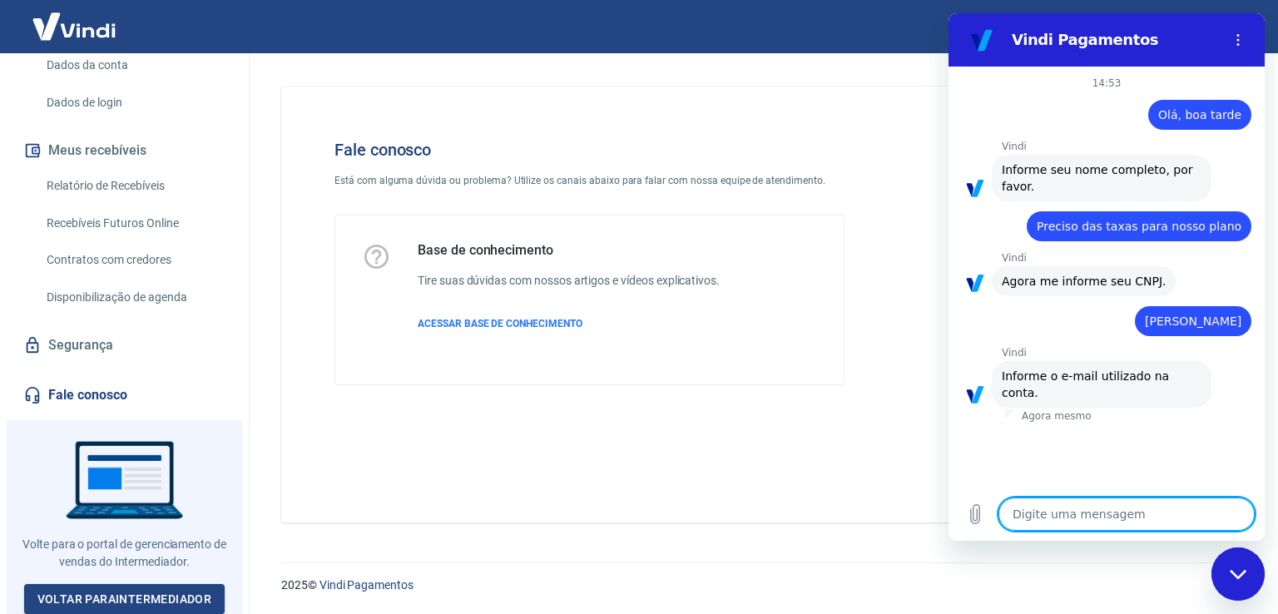
type textarea "c"
type textarea "x"
type textarea "ci"
type textarea "x"
type textarea "cin"
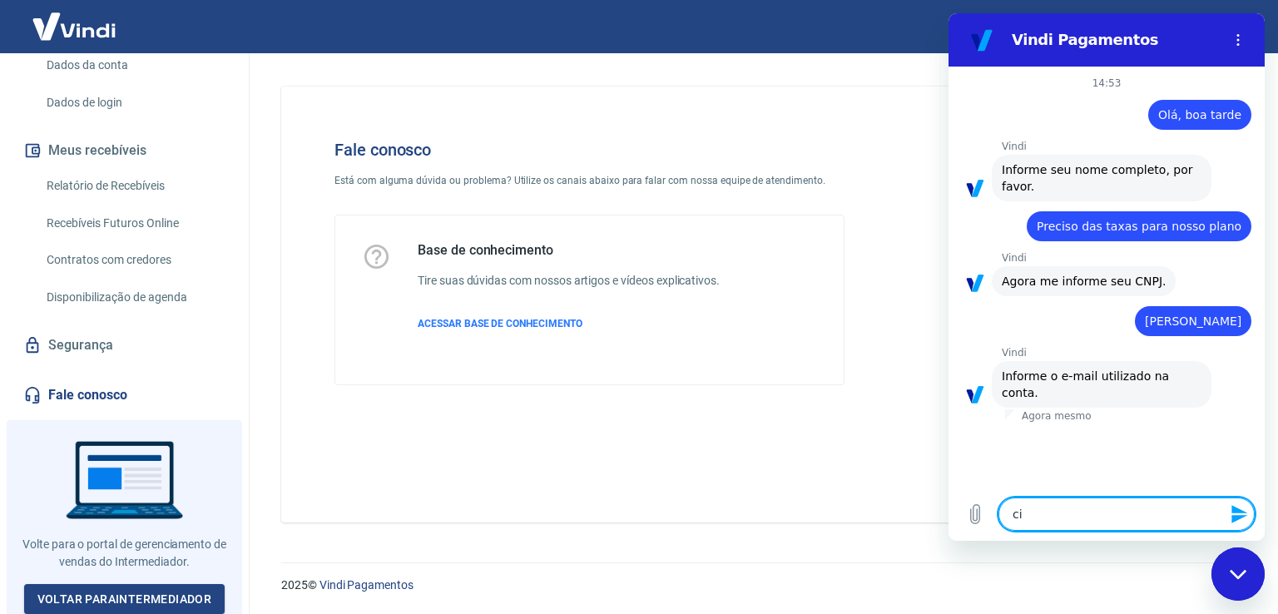
type textarea "x"
type textarea "cint"
type textarea "x"
type textarea "[PERSON_NAME]"
type textarea "x"
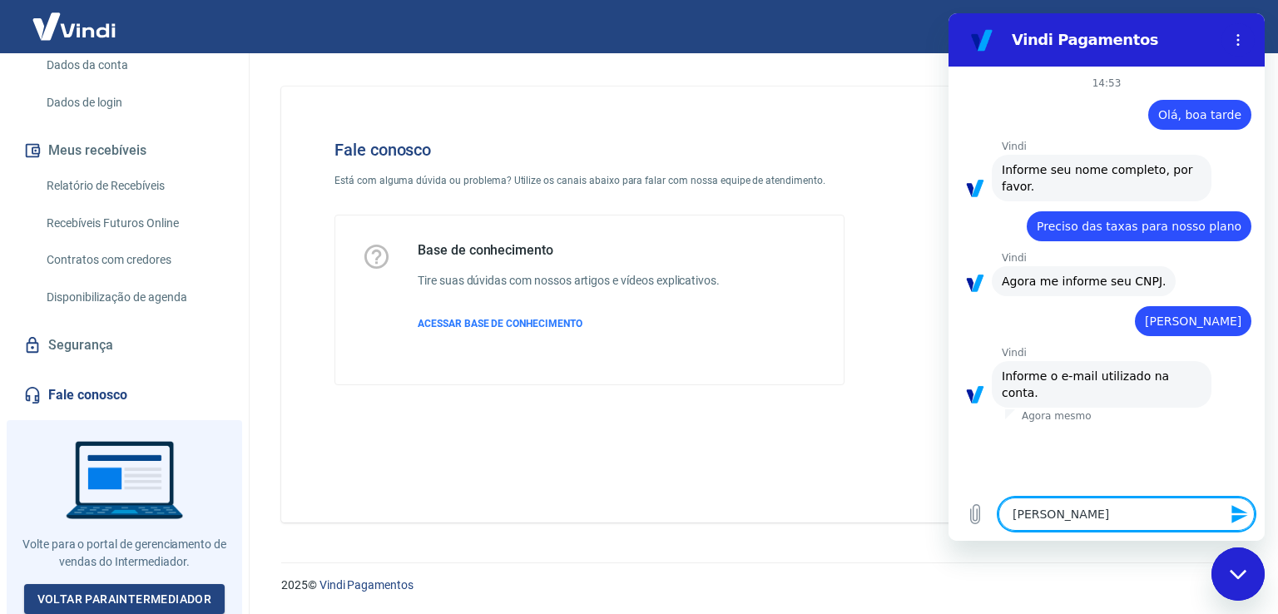
type textarea "cintia"
type textarea "x"
type textarea "cintia@"
type textarea "x"
type textarea "cintia@r"
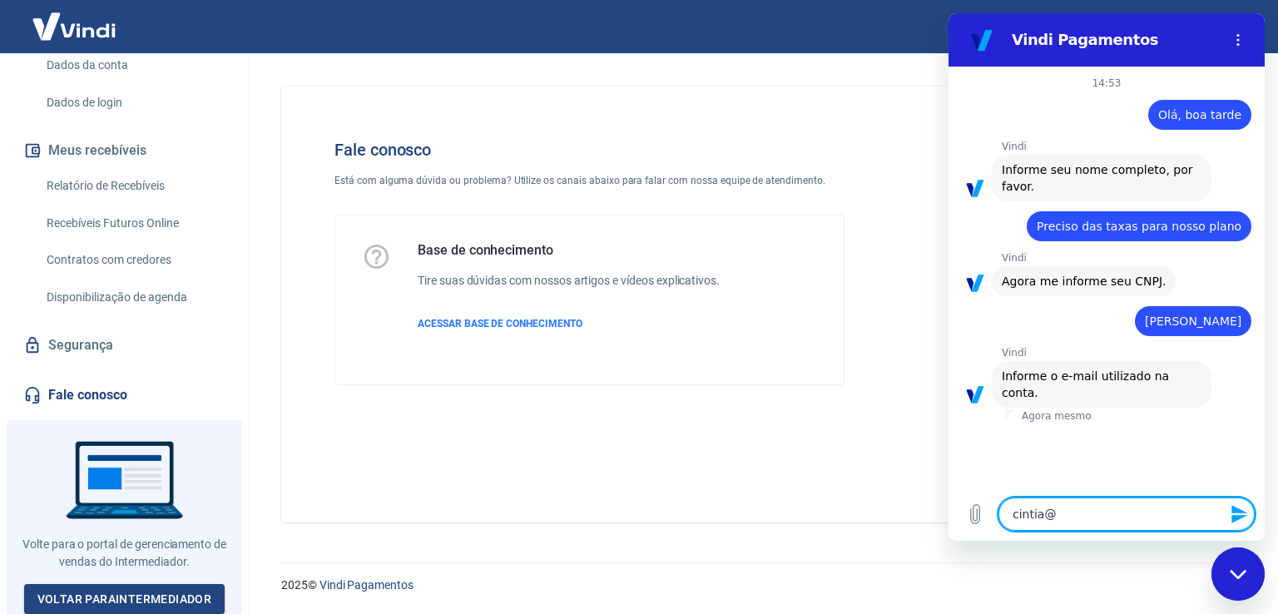
type textarea "x"
type textarea "cintia@ra"
type textarea "x"
type textarea "cintia@rap"
type textarea "x"
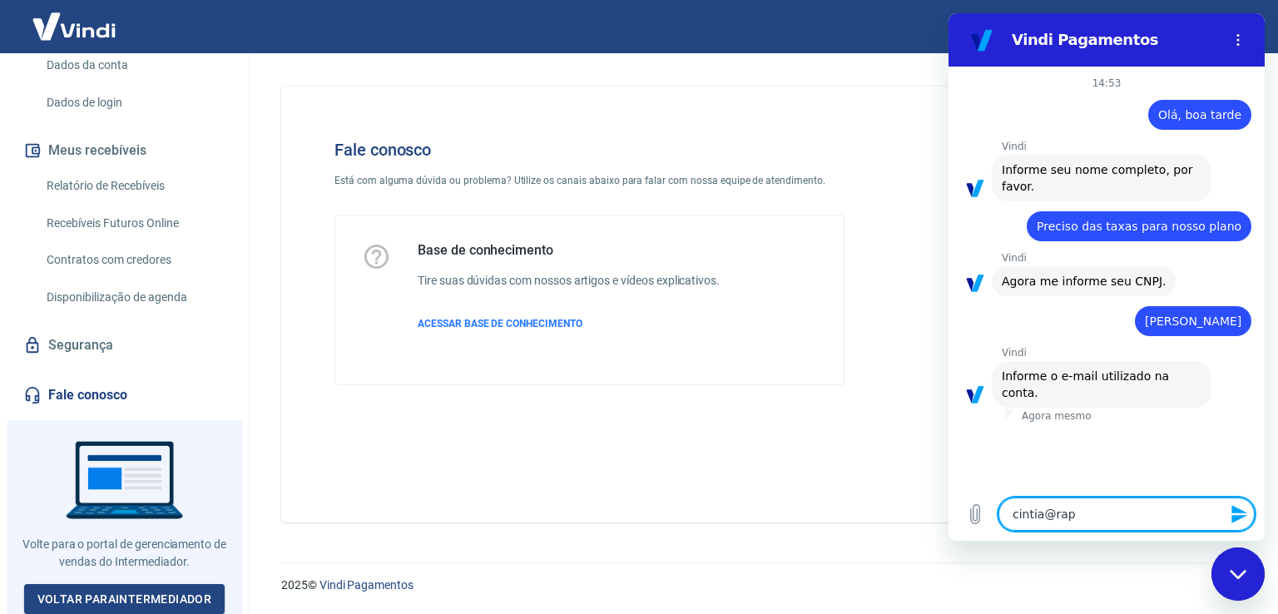
type textarea "cintia@raph"
type textarea "x"
type textarea "cintia@raphy"
type textarea "x"
type textarea "cintia@raphy."
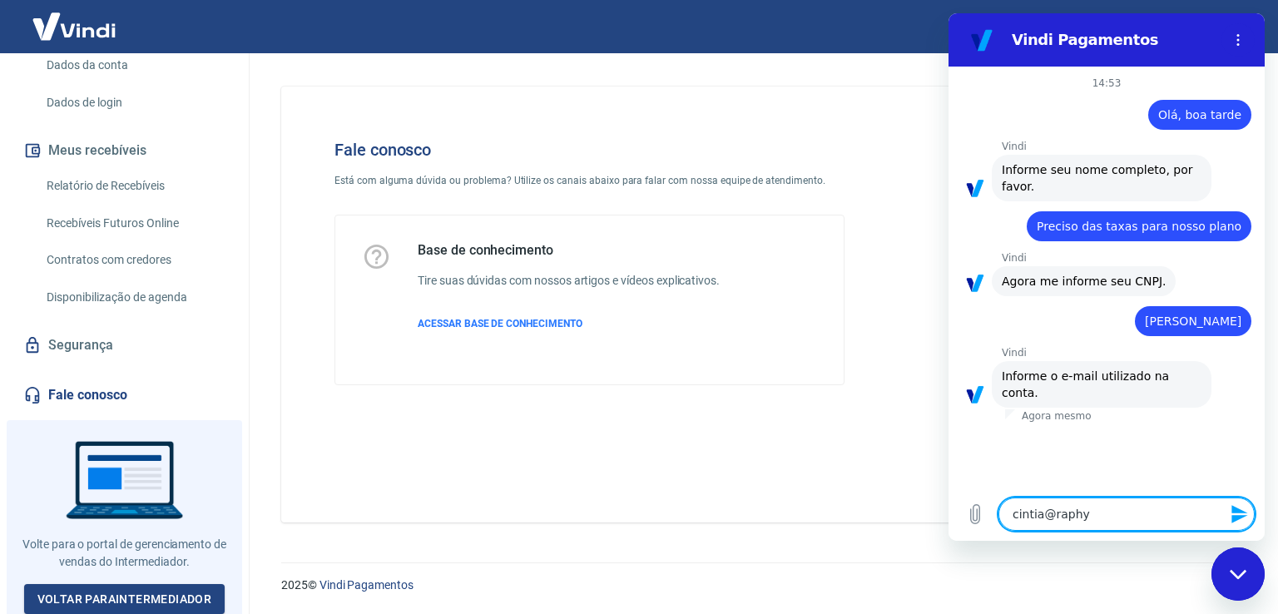
type textarea "x"
type textarea "cintia@raphy.c"
type textarea "x"
type textarea "[EMAIL_ADDRESS][DOMAIN_NAME]"
type textarea "x"
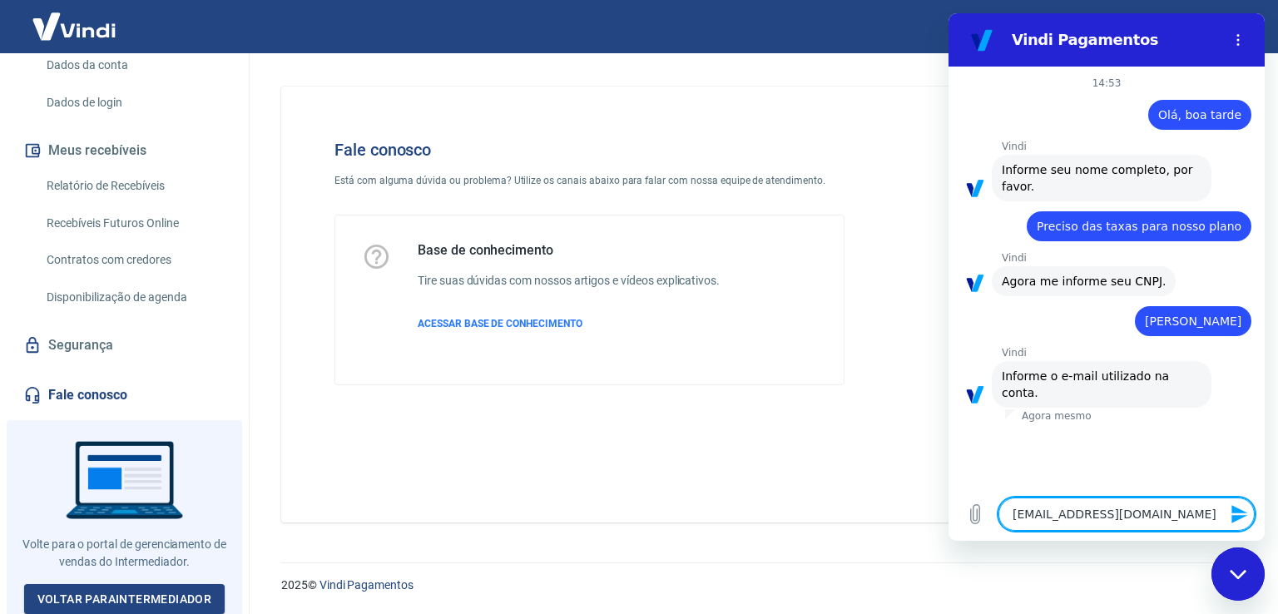
type textarea "[EMAIL_ADDRESS][DOMAIN_NAME]"
type textarea "x"
type textarea "[EMAIL_ADDRESS][DOMAIN_NAME]."
type textarea "x"
type textarea "cintia@raphy.com.b"
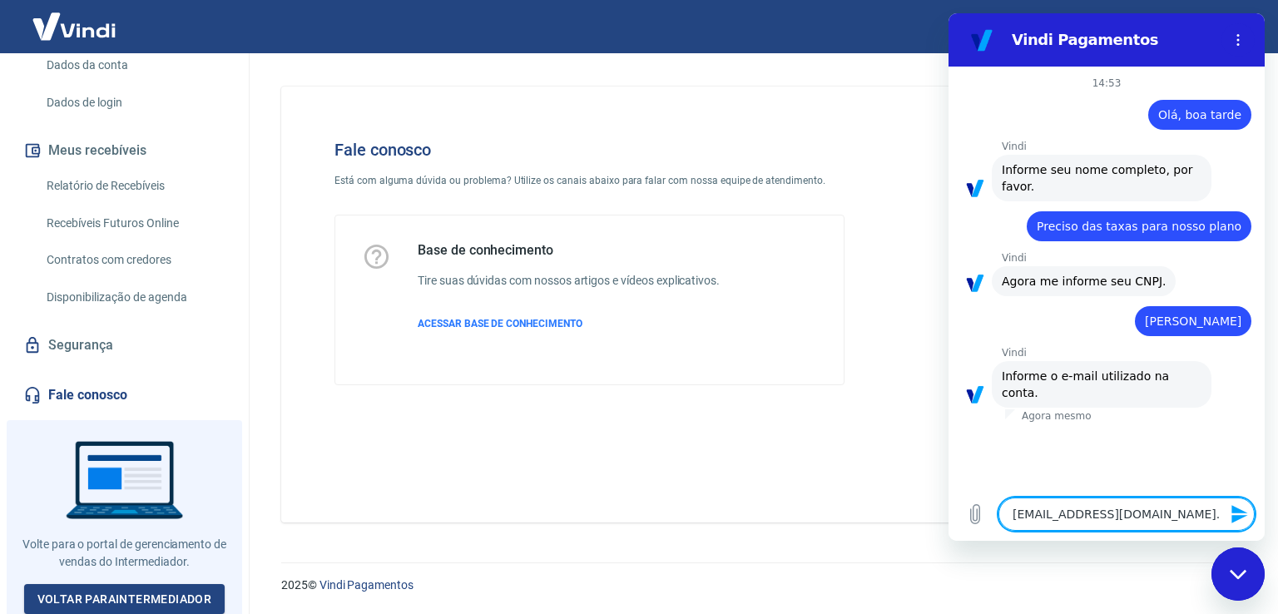
type textarea "x"
type textarea "[EMAIL_ADDRESS][DOMAIN_NAME]"
type textarea "x"
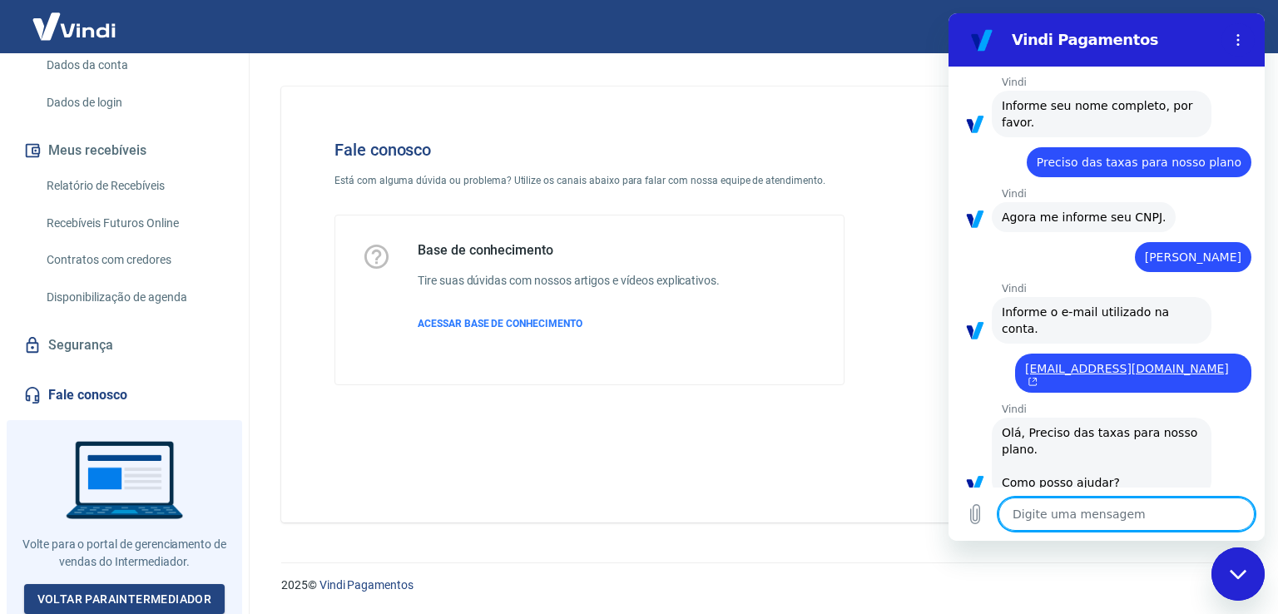
scroll to position [409, 0]
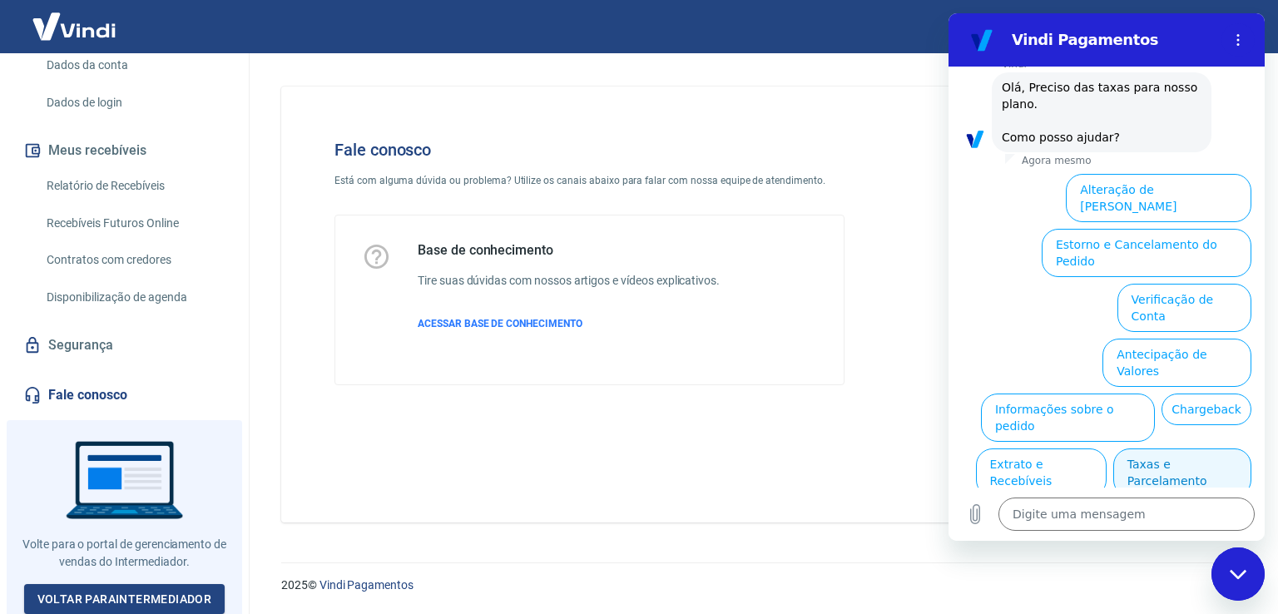
click at [1141, 448] on button "Taxas e Parcelamento" at bounding box center [1182, 472] width 138 height 48
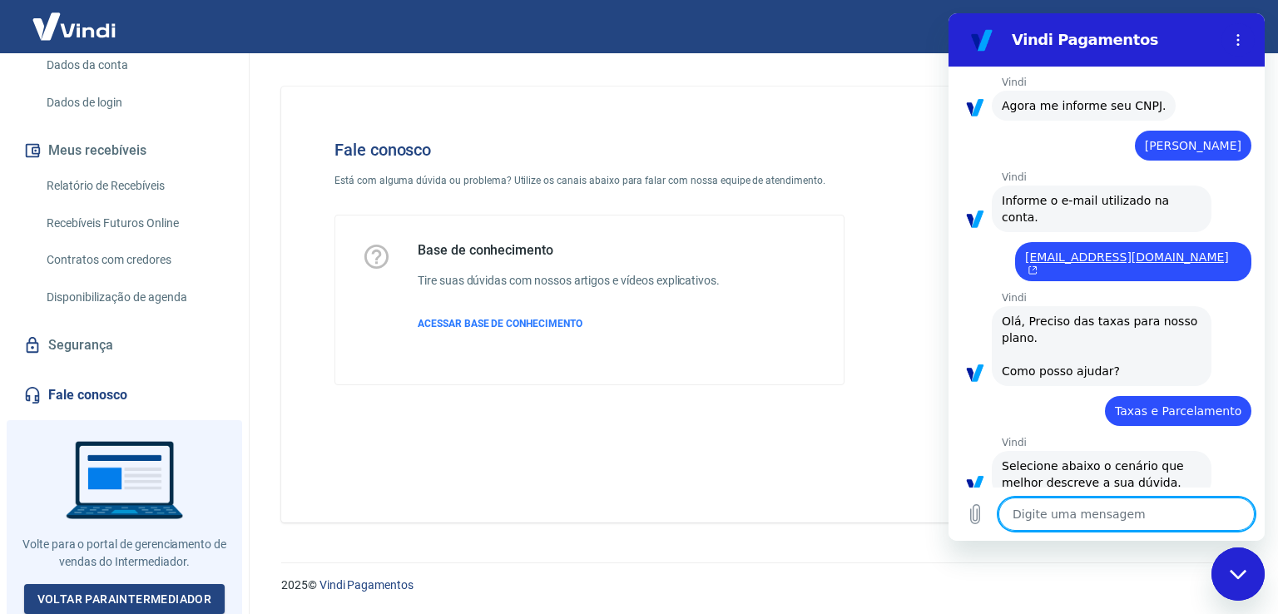
scroll to position [402, 0]
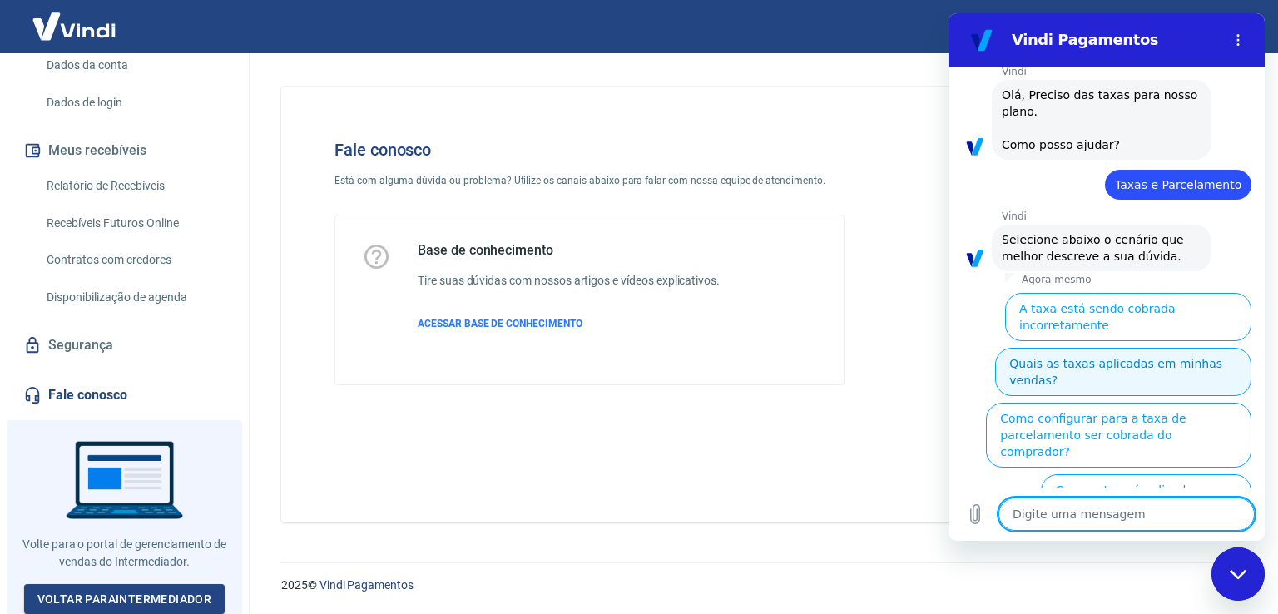
click at [1143, 348] on button "Quais as taxas aplicadas em minhas vendas?" at bounding box center [1123, 372] width 256 height 48
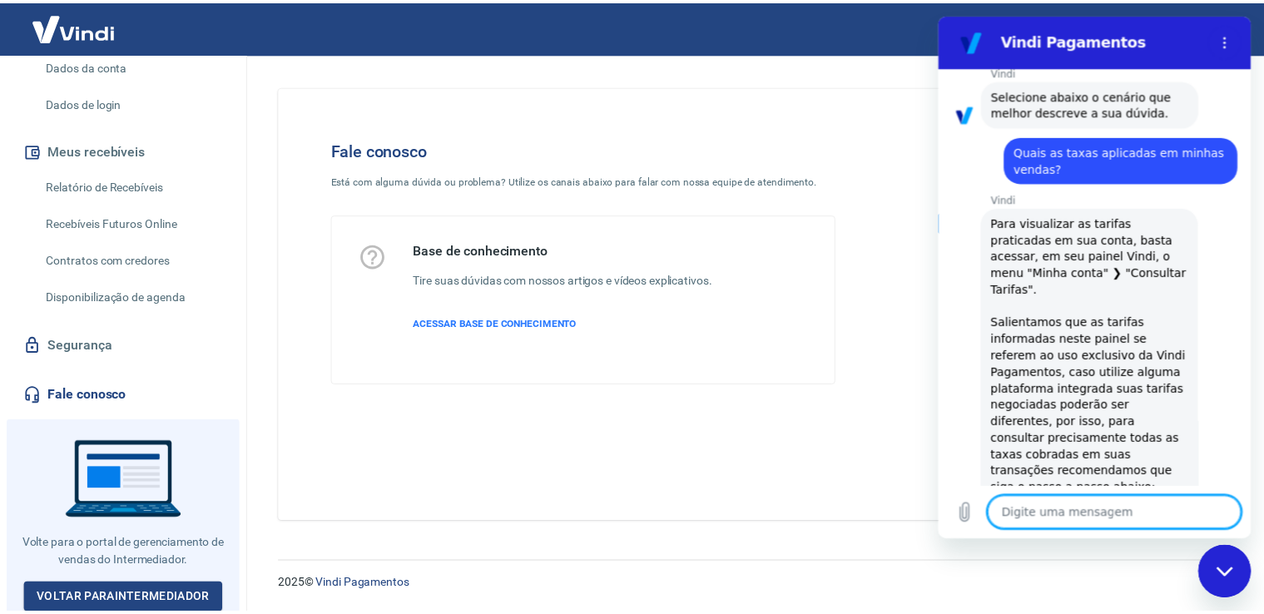
scroll to position [0, 0]
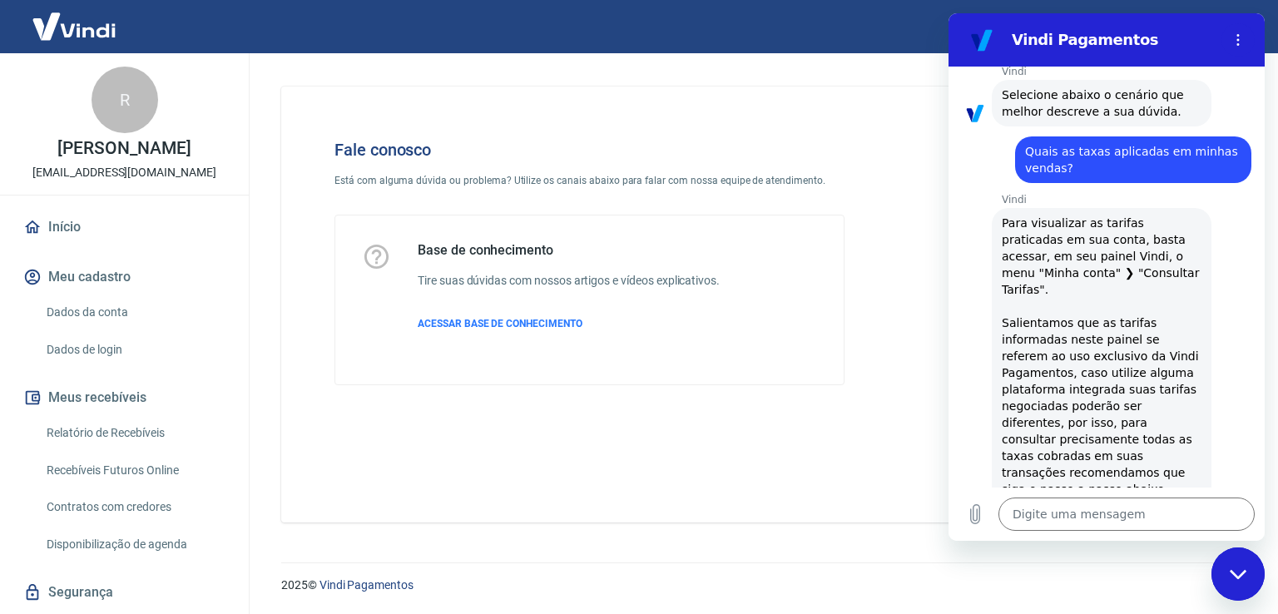
click at [60, 225] on link "Início" at bounding box center [124, 227] width 209 height 37
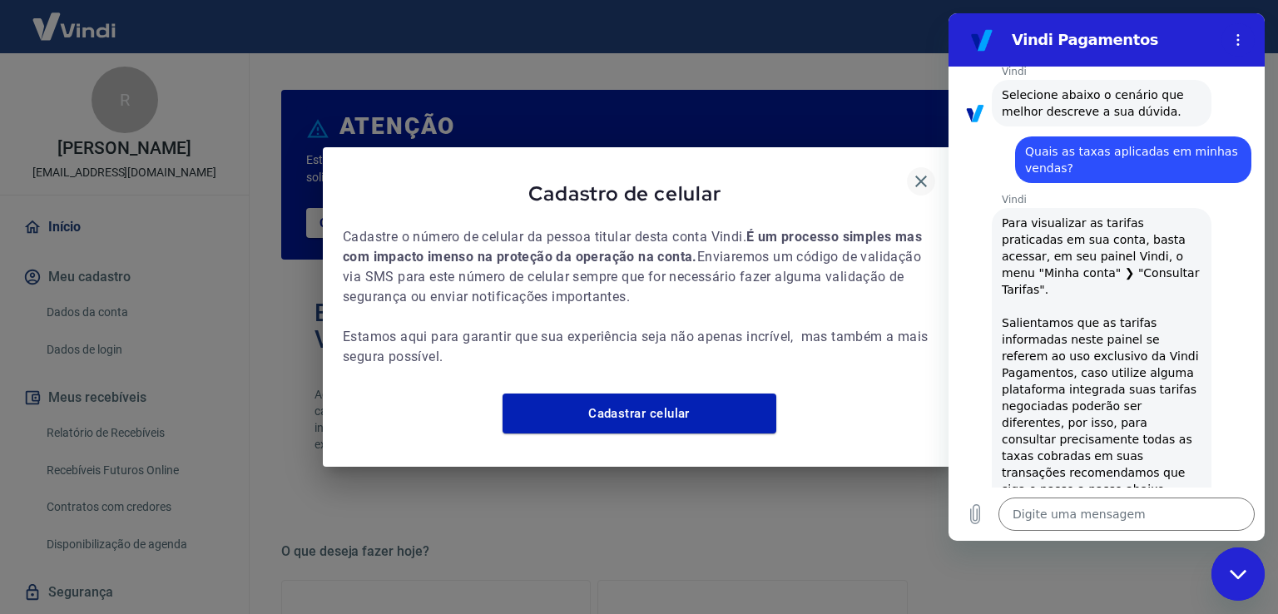
click at [917, 176] on icon "button" at bounding box center [921, 182] width 12 height 12
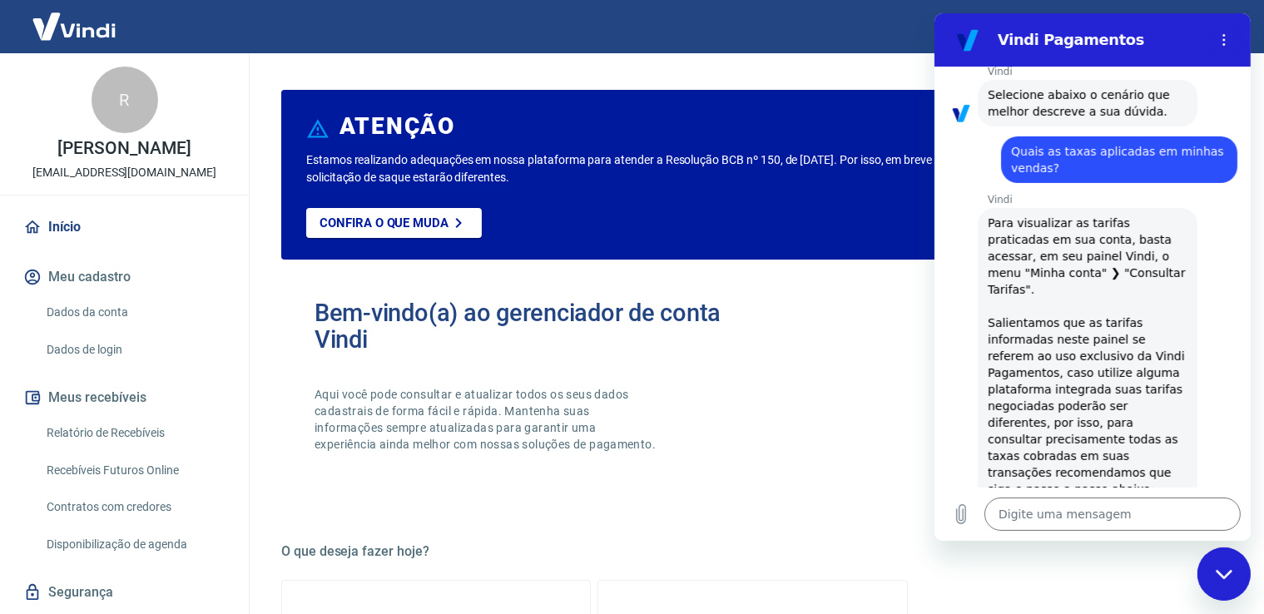
click at [121, 97] on div "R" at bounding box center [125, 100] width 67 height 67
click at [75, 224] on link "Início" at bounding box center [124, 227] width 209 height 37
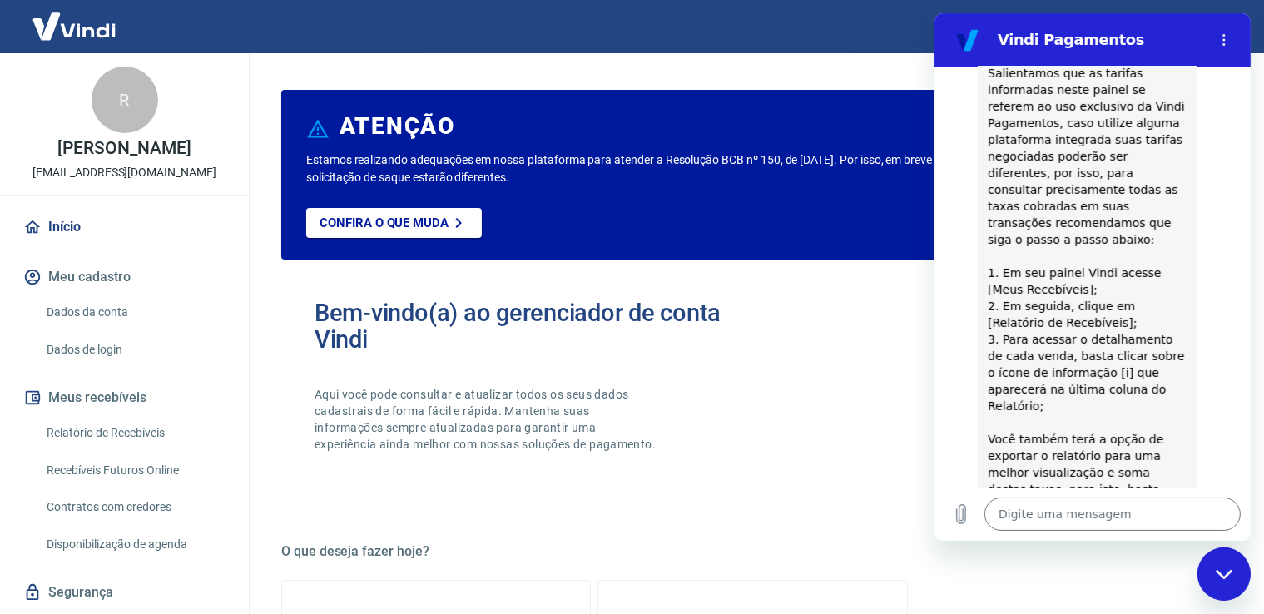
scroll to position [1046, 0]
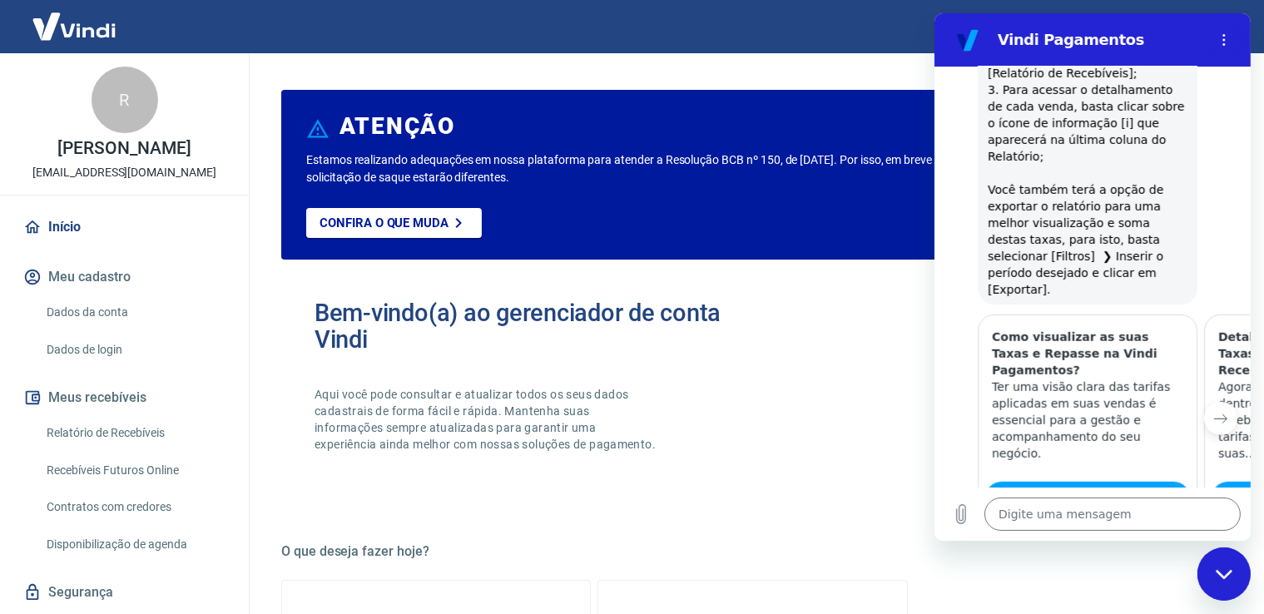
click at [1203, 402] on button "Próximo item" at bounding box center [1219, 418] width 33 height 33
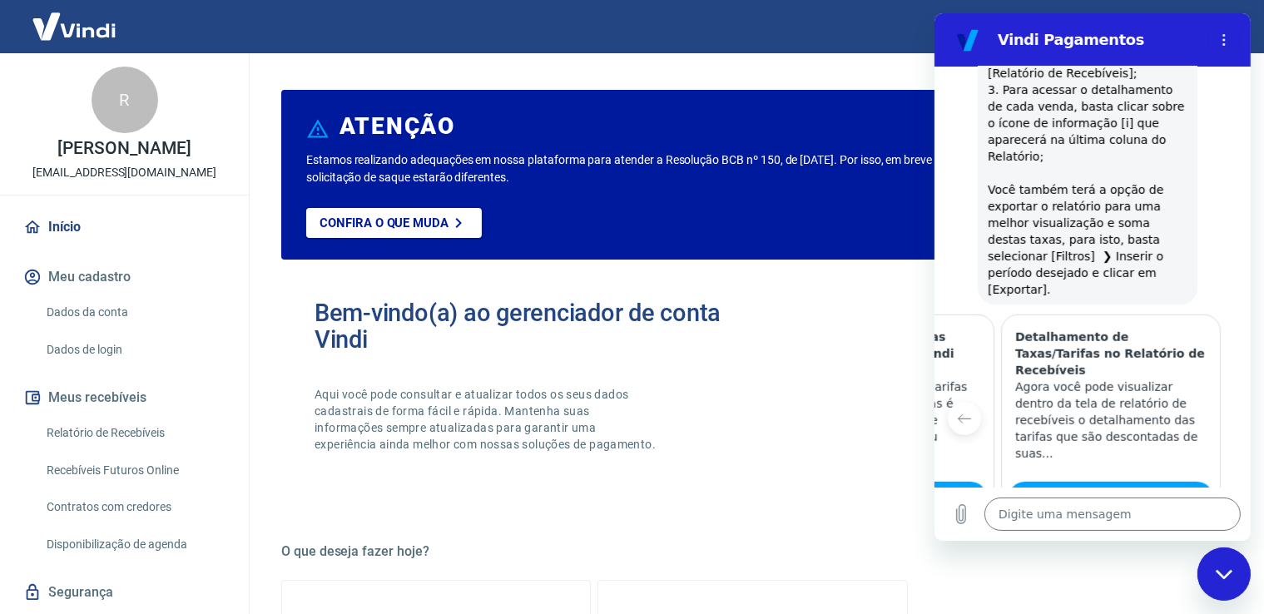
scroll to position [1212, 0]
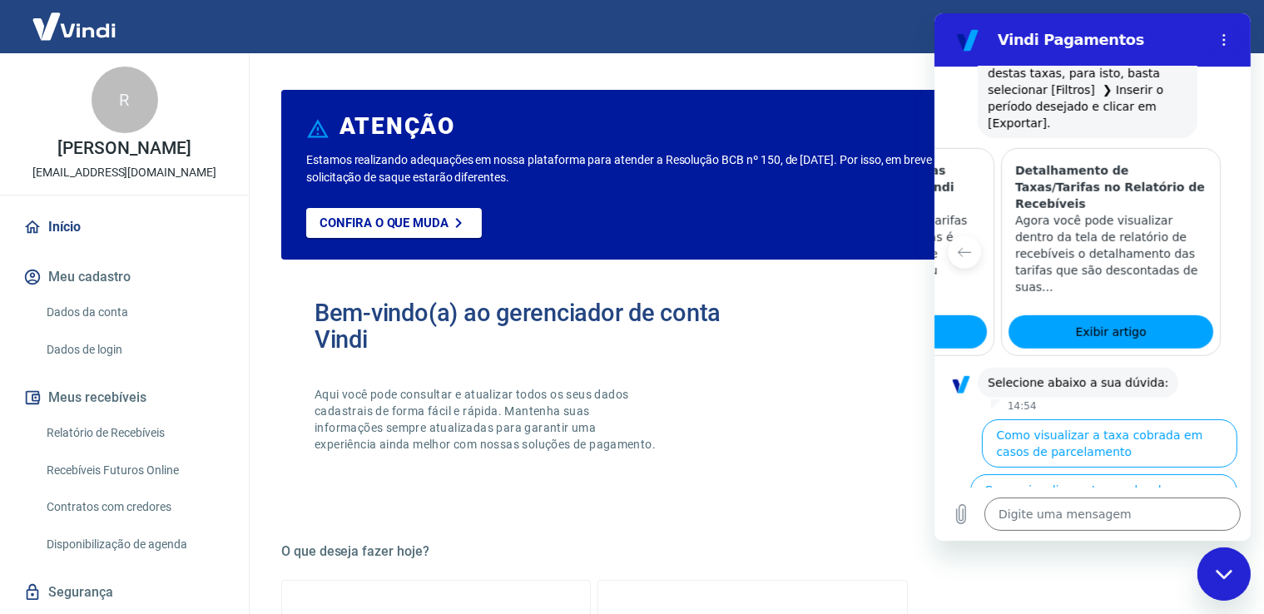
click at [1080, 529] on button "Como visualizar o total de taxas cobradas em minhas vendas" at bounding box center [1105, 553] width 261 height 48
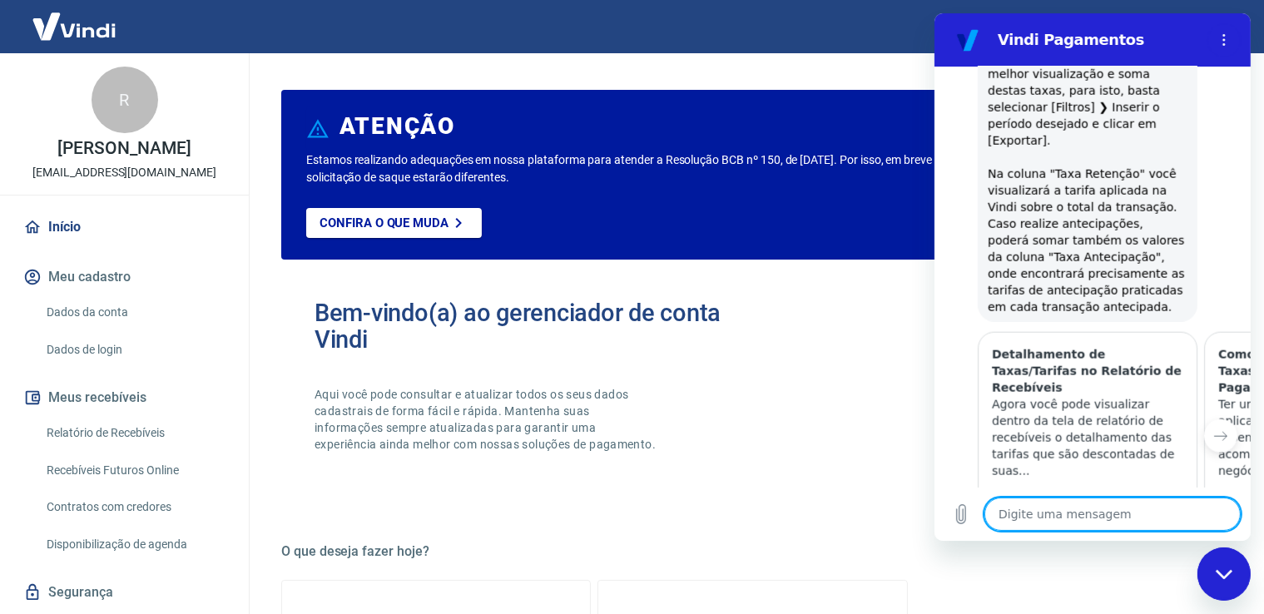
scroll to position [1957, 0]
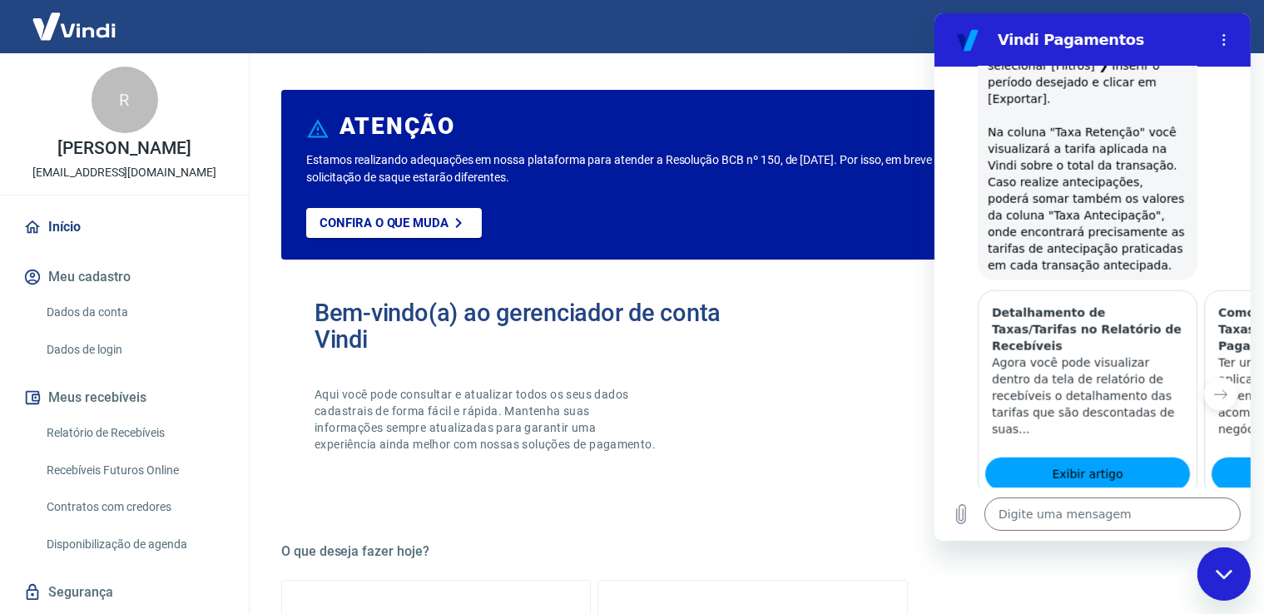
click at [1149, 562] on button "Sim" at bounding box center [1155, 578] width 48 height 32
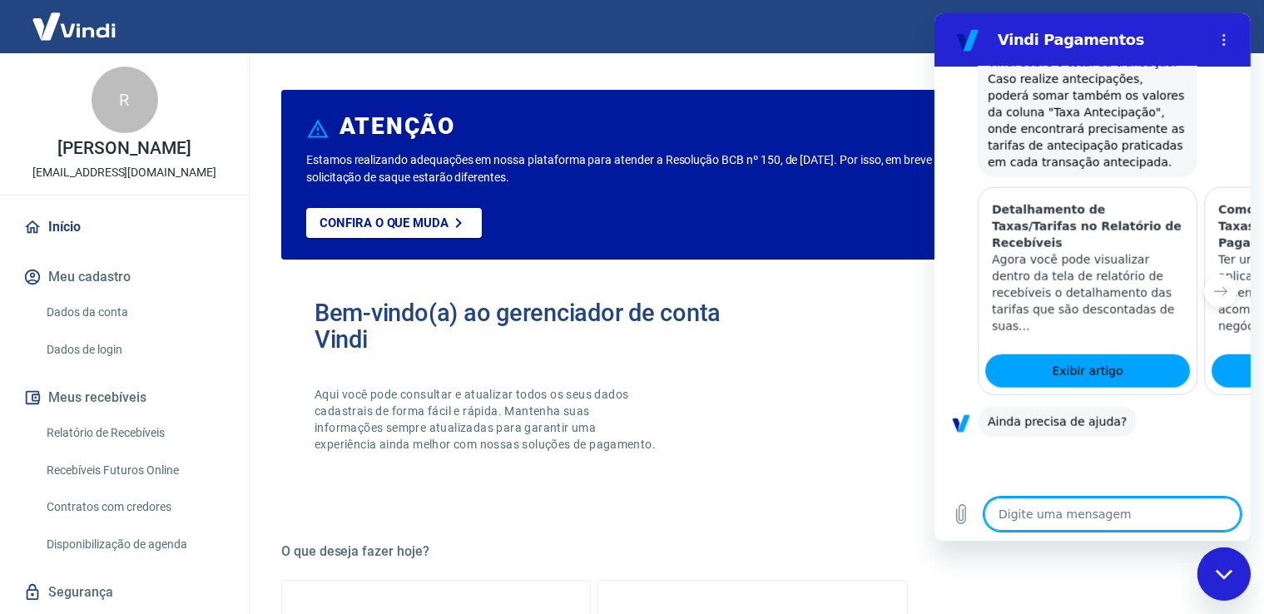
scroll to position [2406, 0]
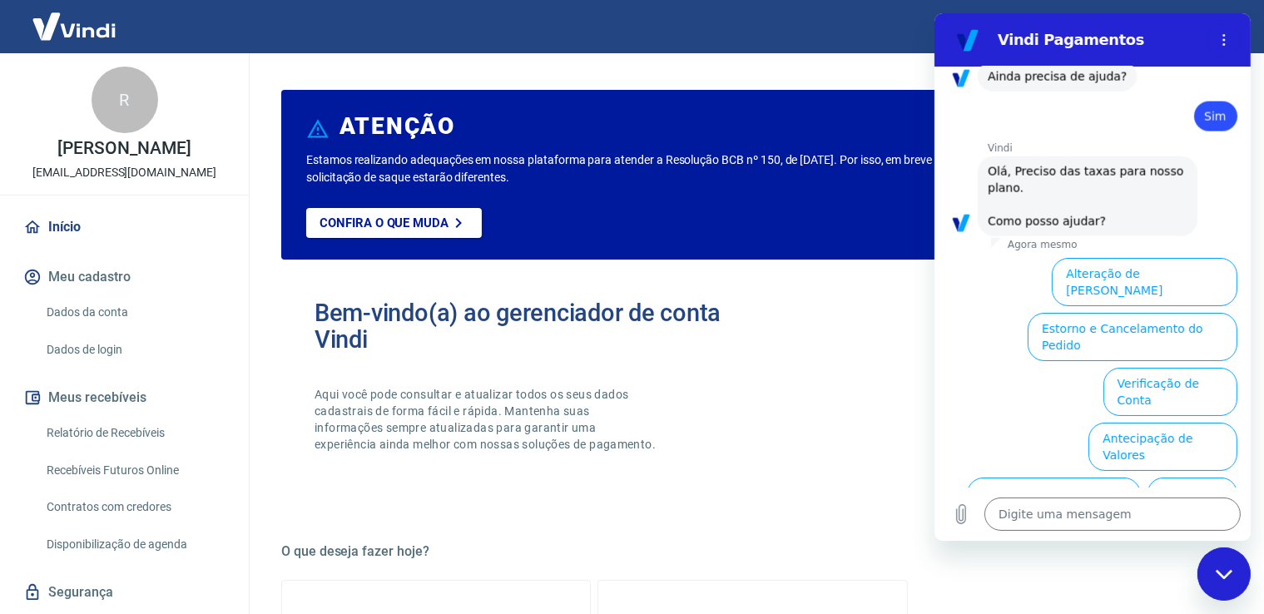
click at [1120, 533] on button "Taxas e Parcelamento" at bounding box center [1167, 557] width 138 height 48
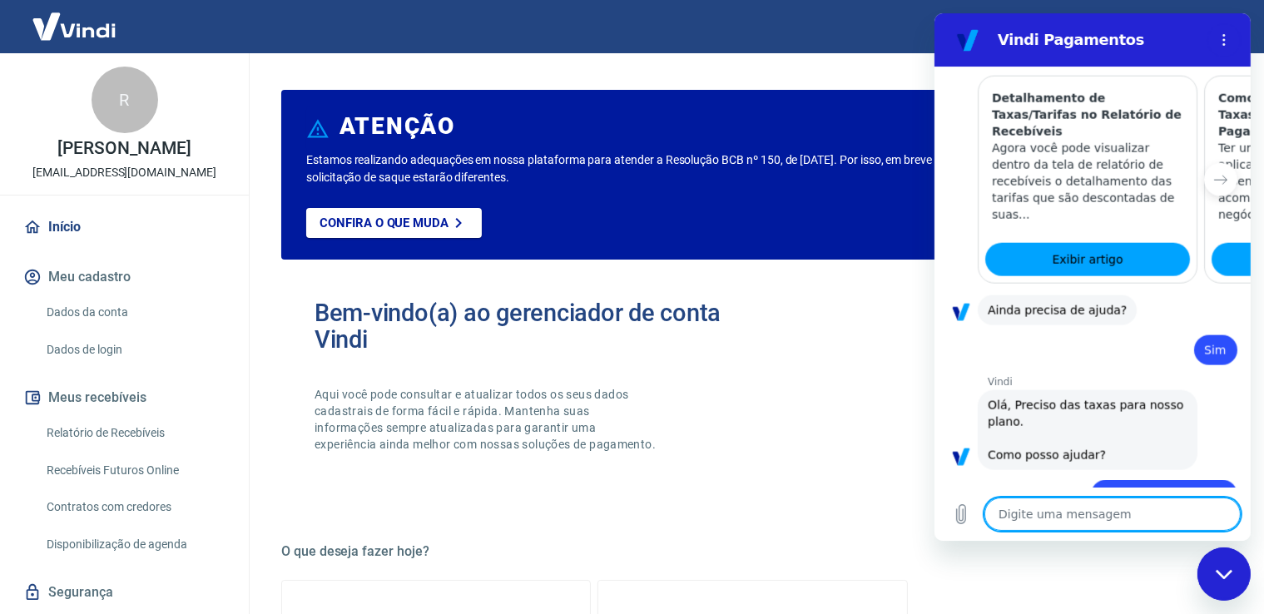
scroll to position [2398, 0]
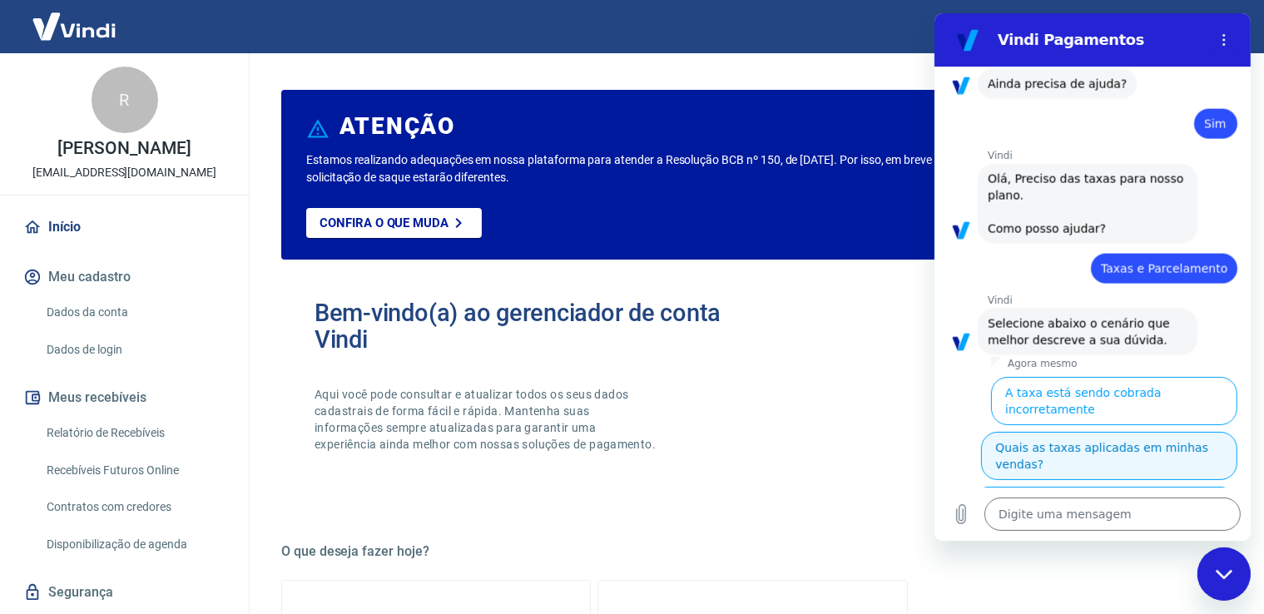
click at [1122, 432] on button "Quais as taxas aplicadas em minhas vendas?" at bounding box center [1108, 456] width 256 height 48
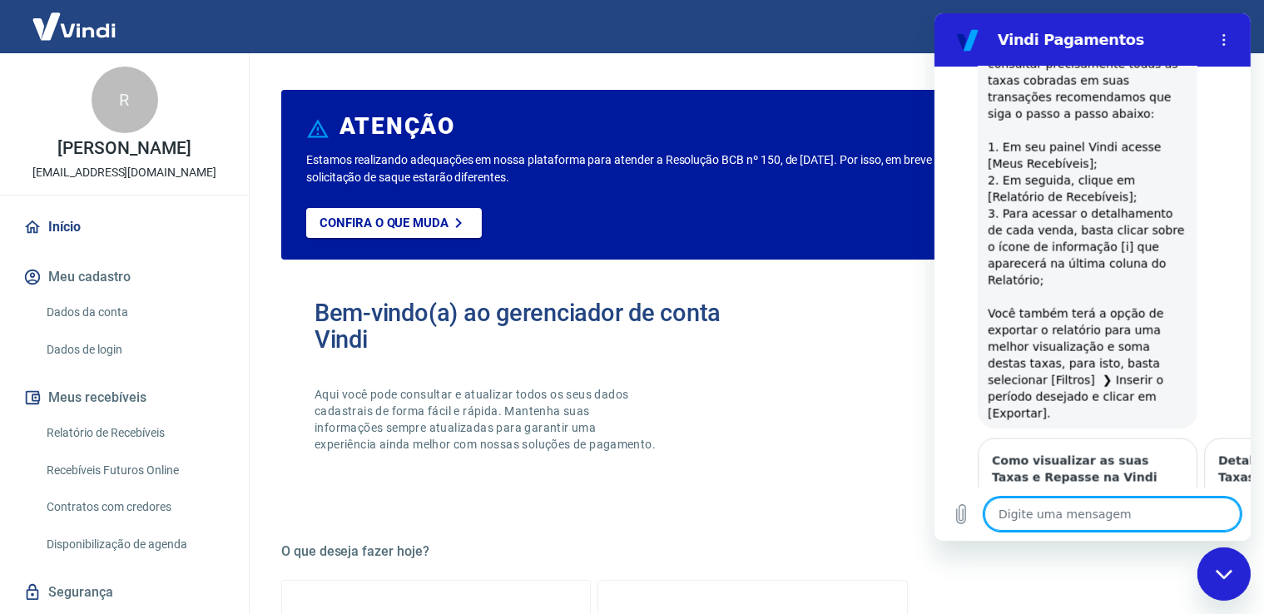
type textarea "x"
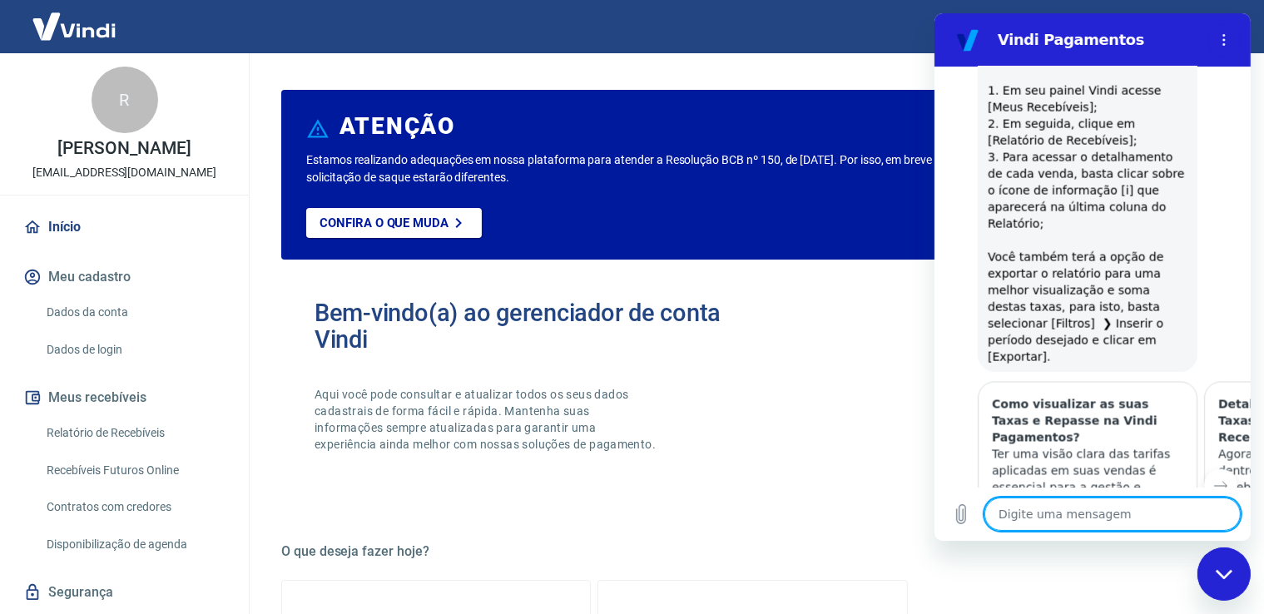
scroll to position [3208, 0]
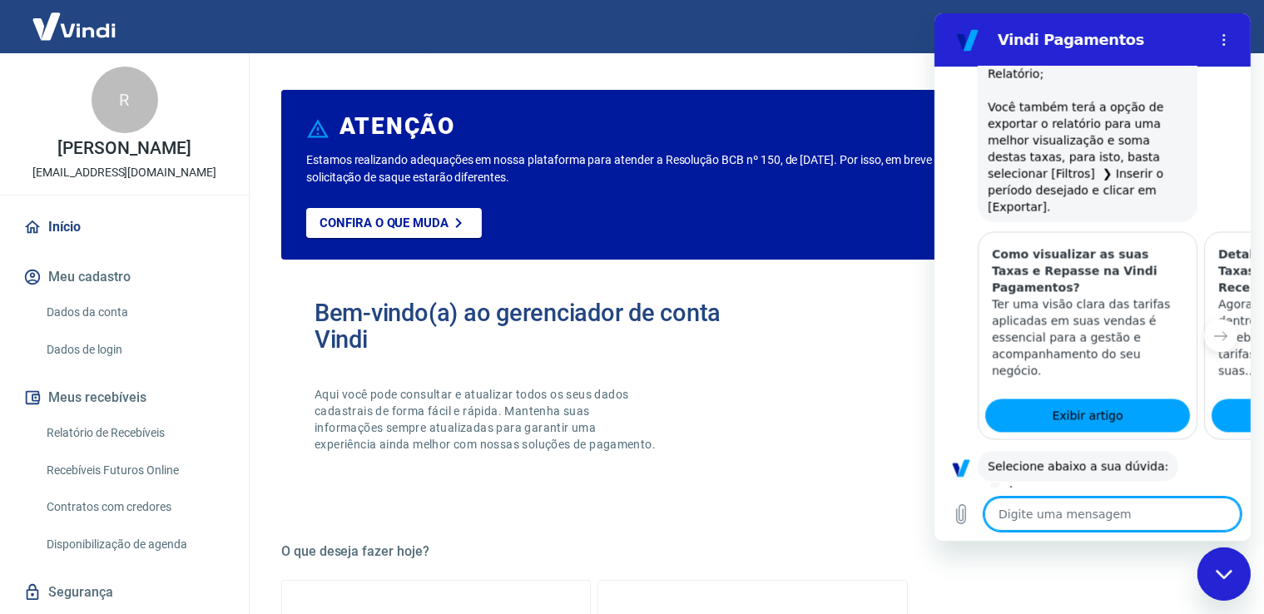
type textarea "a"
type textarea "x"
type textarea "at"
type textarea "x"
type textarea "ate"
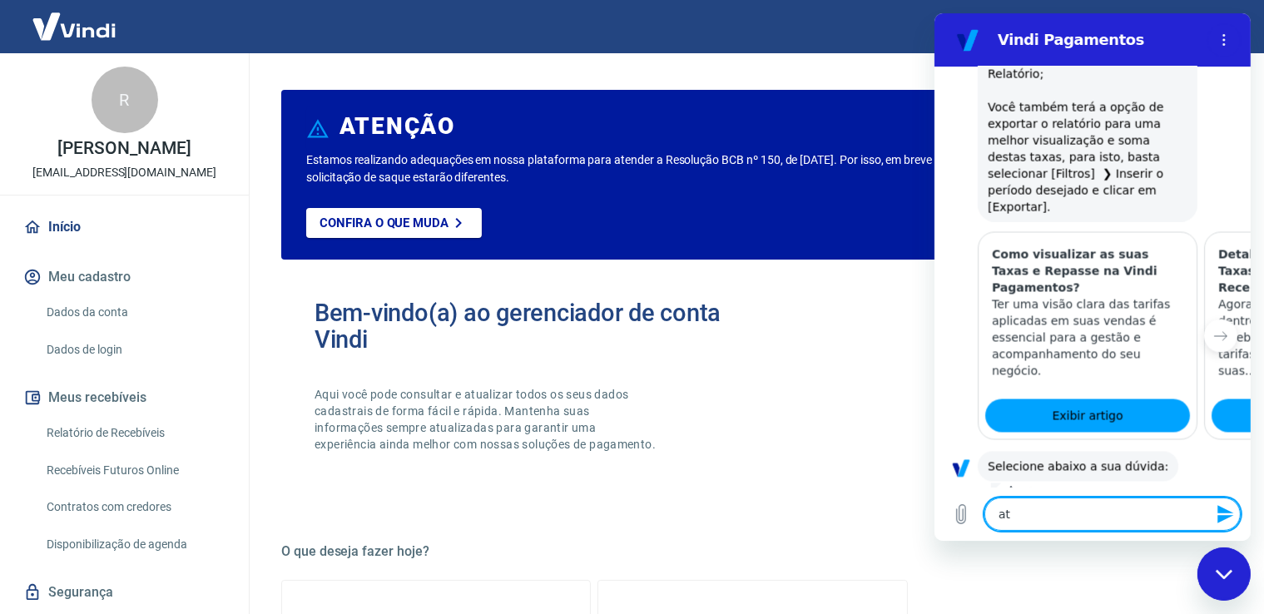
type textarea "x"
type textarea "aten"
type textarea "x"
type textarea "atend"
type textarea "x"
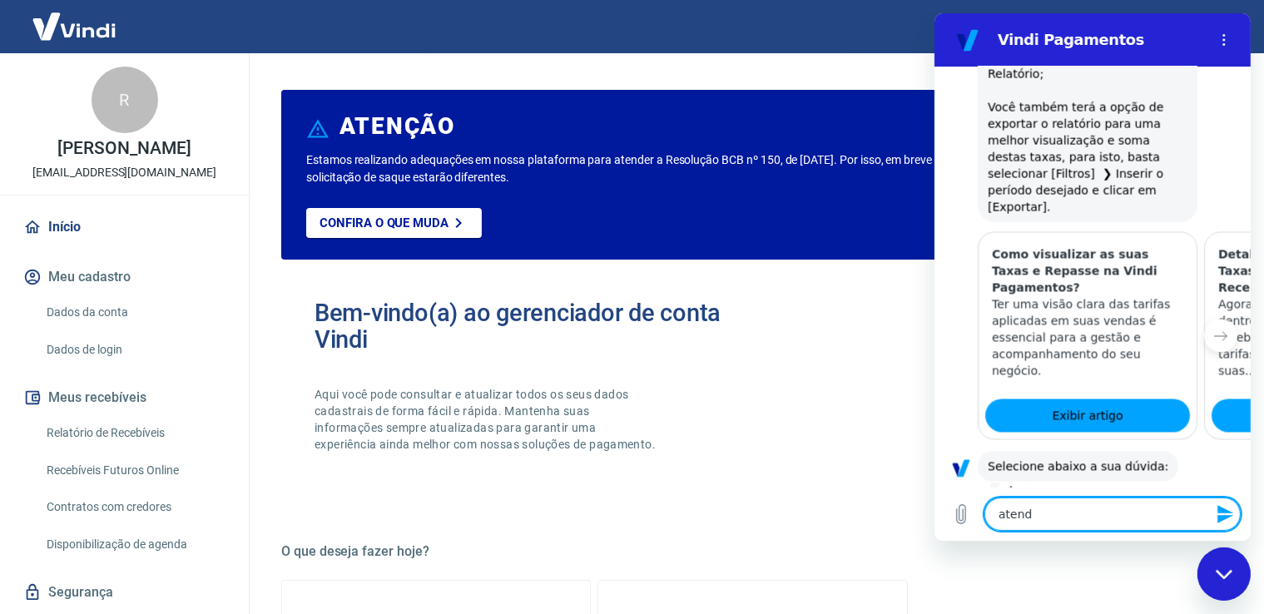
type textarea "atendi"
type textarea "x"
type textarea "atendim"
type textarea "x"
type textarea "atendime"
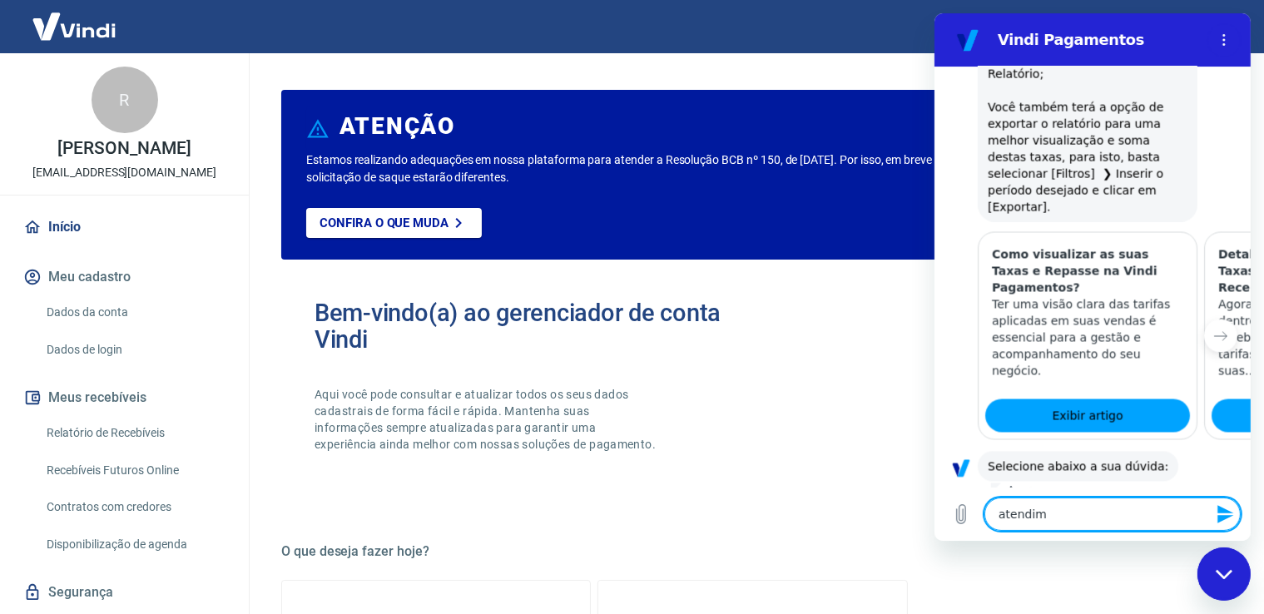
type textarea "x"
type textarea "atendimen"
type textarea "x"
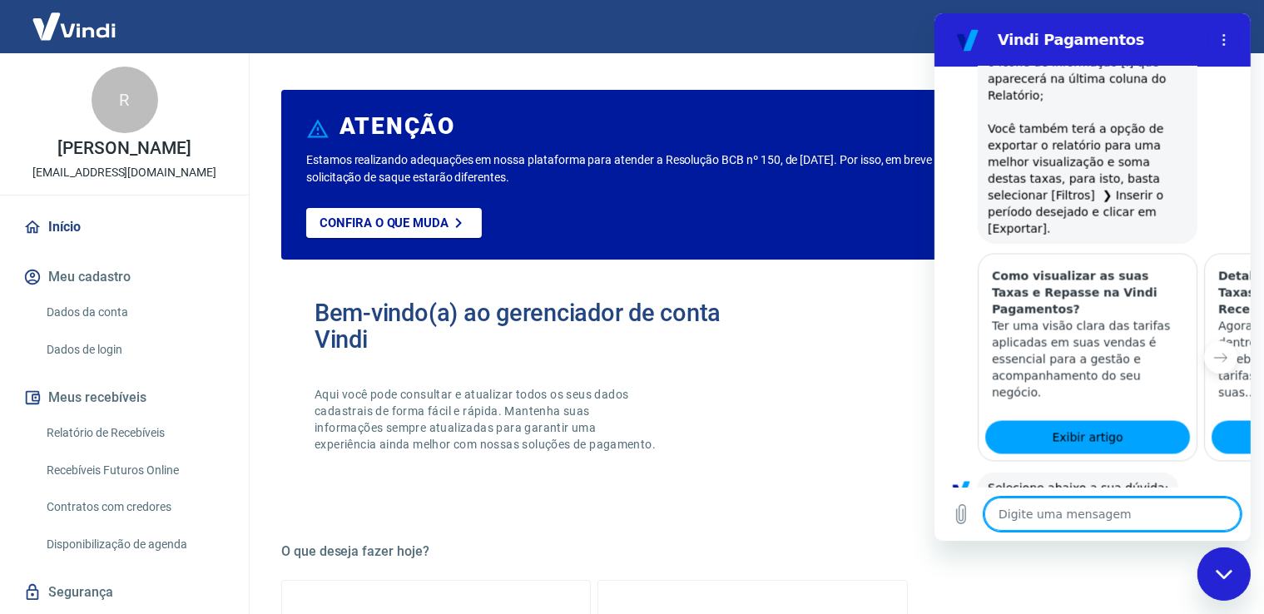
scroll to position [3190, 0]
